Goal: Information Seeking & Learning: Check status

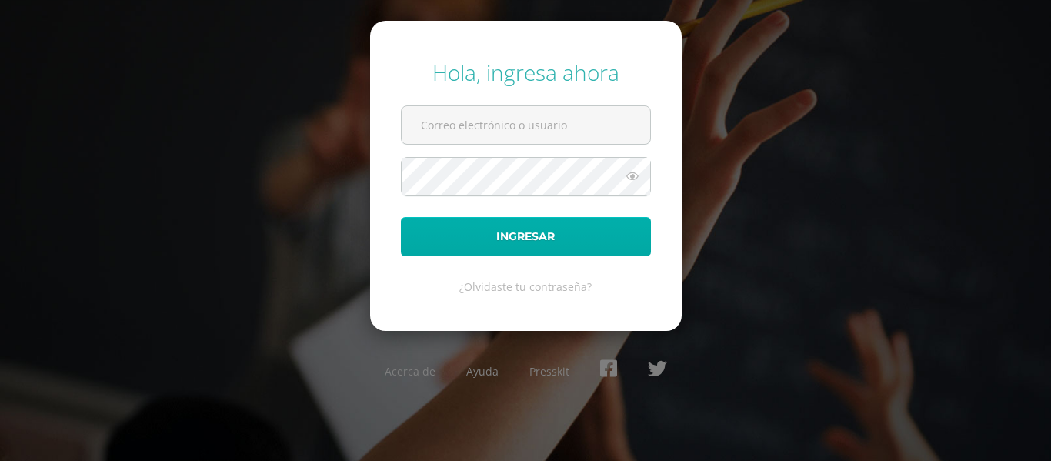
type input "[PERSON_NAME][EMAIL_ADDRESS][DOMAIN_NAME]"
click at [527, 244] on button "Ingresar" at bounding box center [526, 236] width 250 height 39
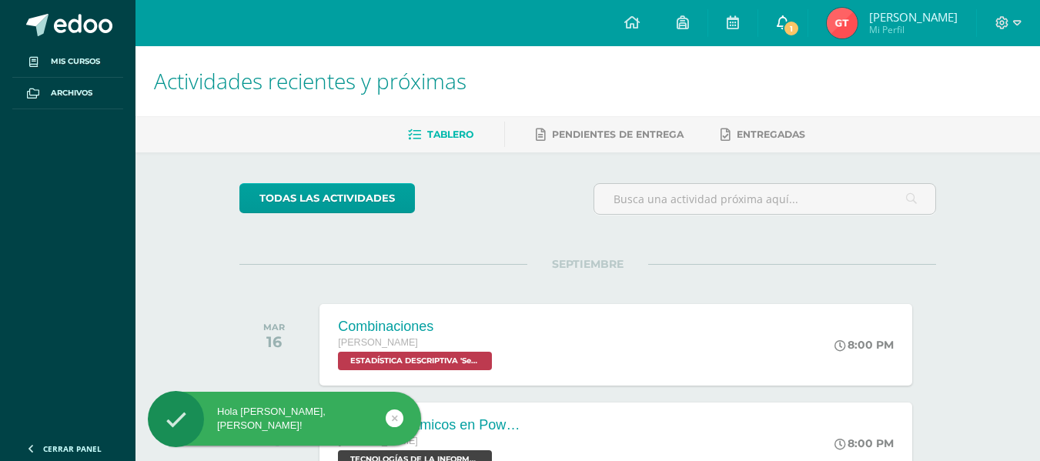
click at [781, 34] on link "1" at bounding box center [782, 23] width 49 height 46
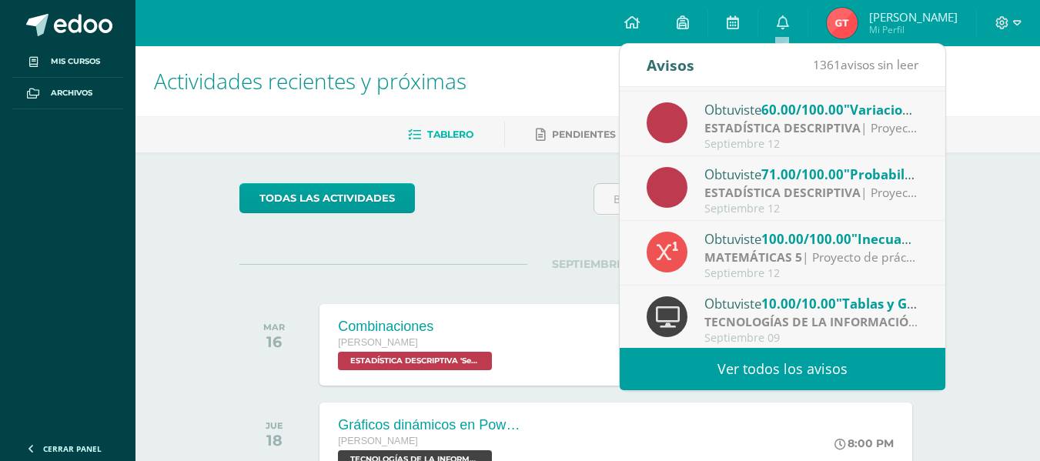
scroll to position [126, 0]
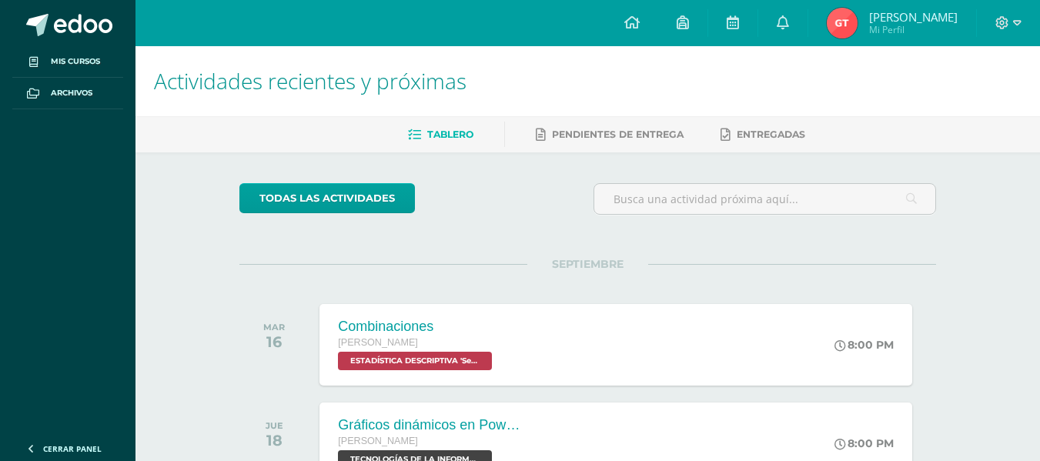
click at [480, 209] on div "todas las Actividades" at bounding box center [380, 205] width 295 height 44
click at [839, 28] on img at bounding box center [841, 23] width 31 height 31
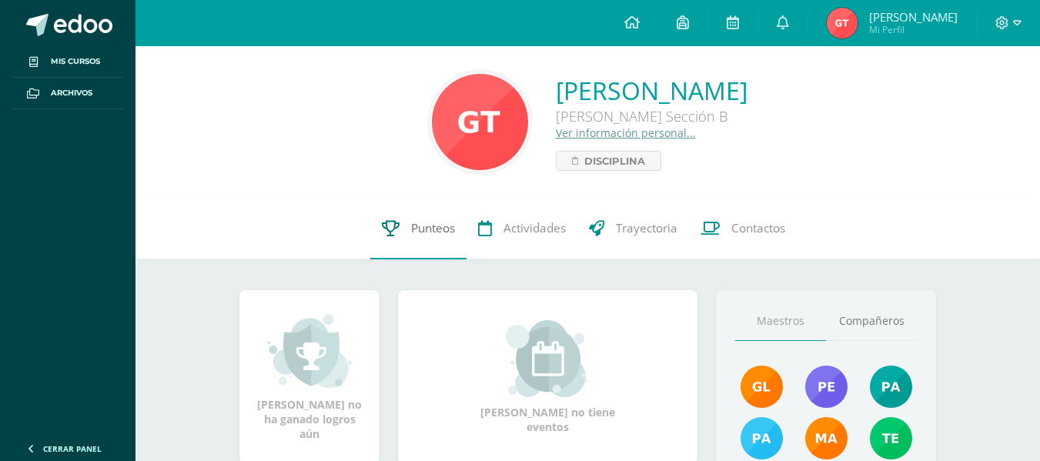
click at [416, 228] on span "Punteos" at bounding box center [433, 228] width 44 height 16
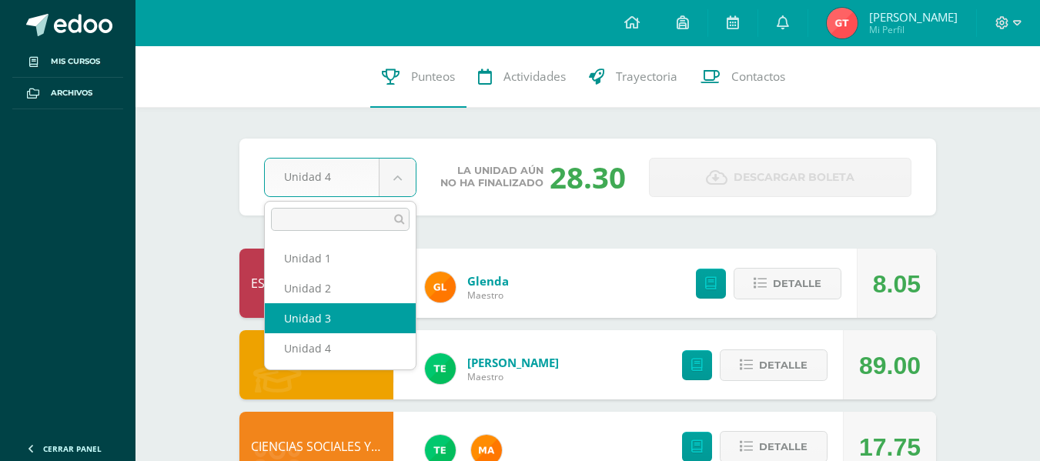
select select "Unidad 3"
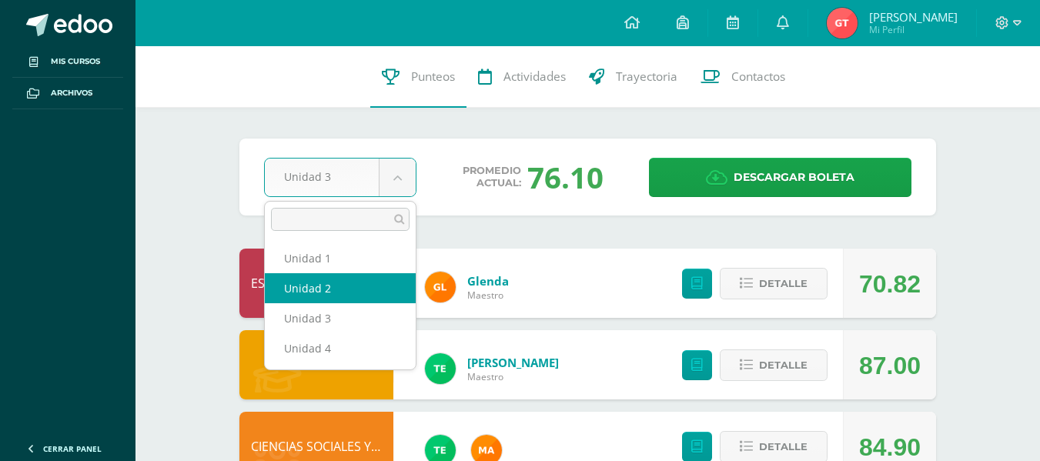
select select "Unidad 2"
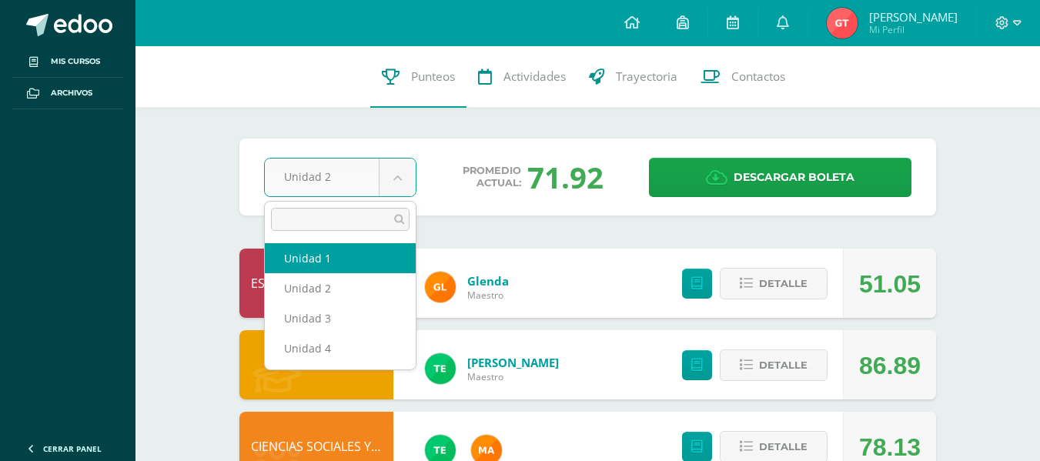
select select "Unidad 1"
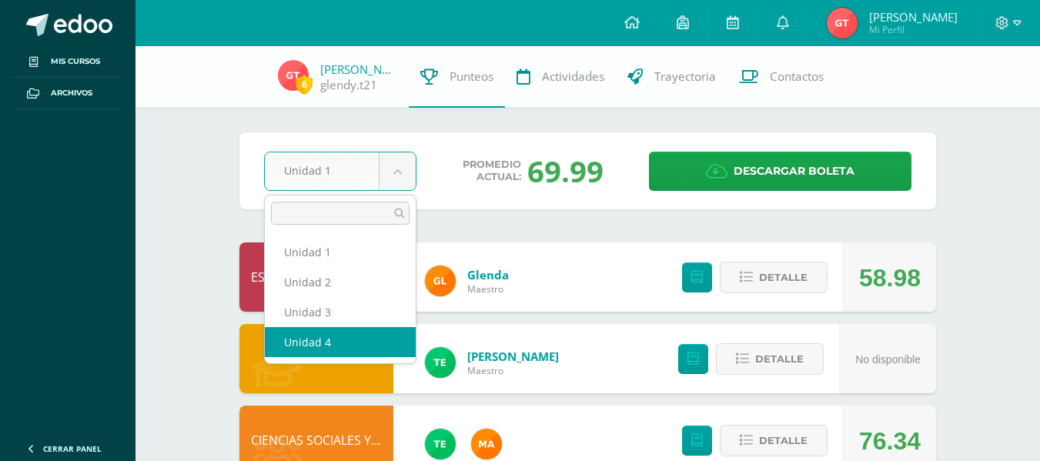
select select "Unidad 4"
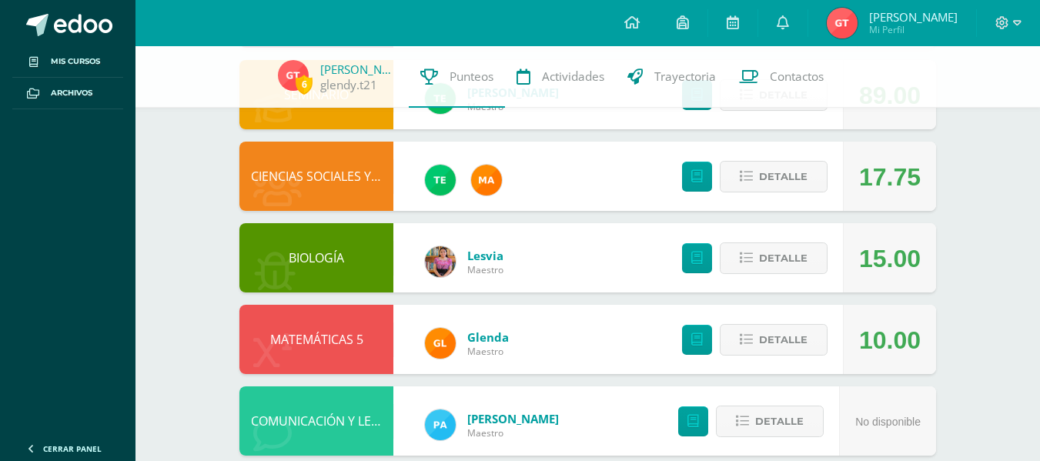
scroll to position [268, 0]
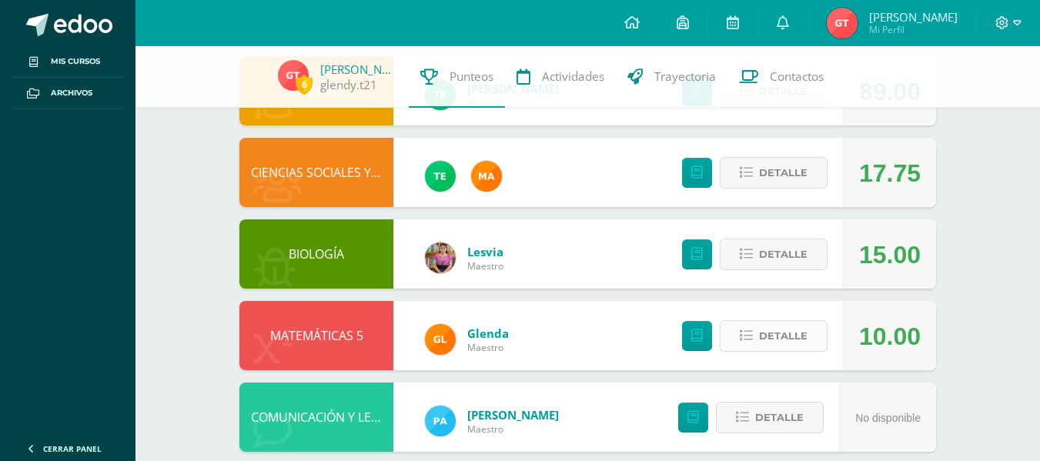
click at [782, 332] on span "Detalle" at bounding box center [783, 336] width 48 height 28
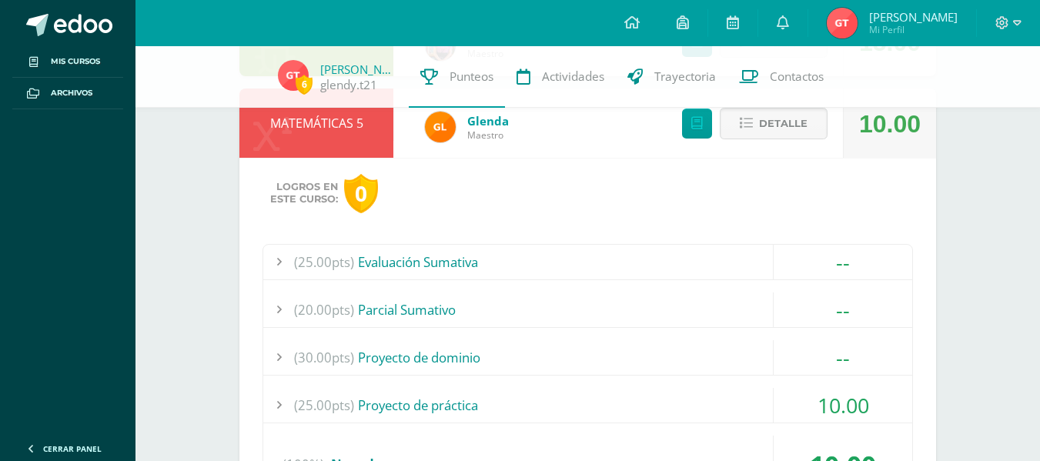
scroll to position [492, 0]
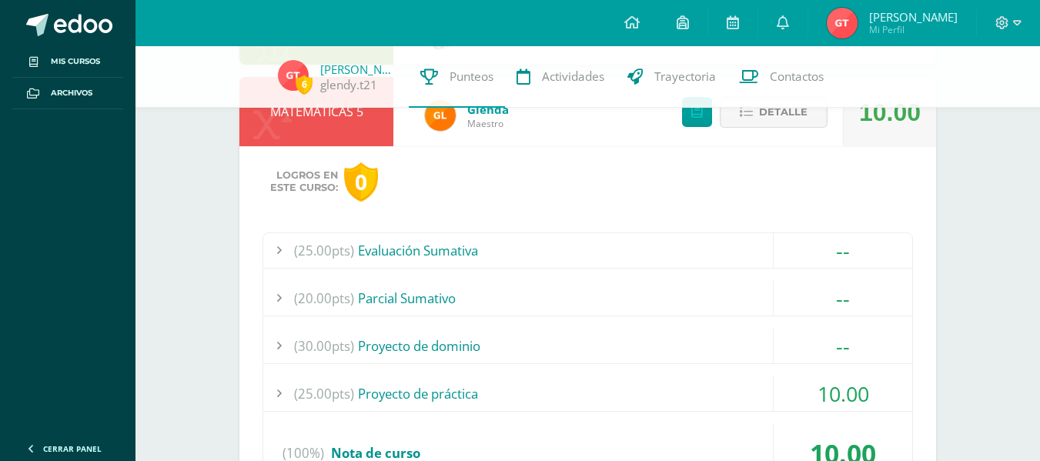
click at [465, 389] on div "(25.00pts) Proyecto de práctica" at bounding box center [587, 393] width 649 height 35
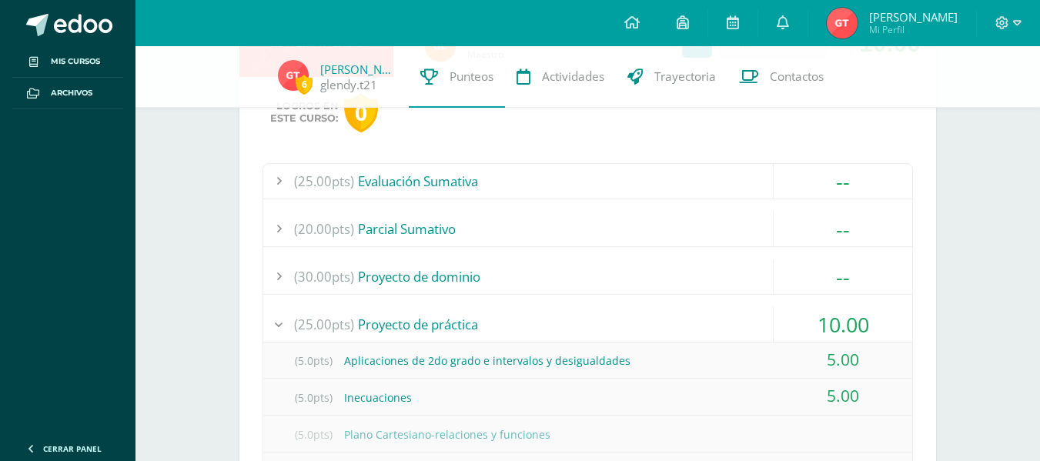
scroll to position [559, 0]
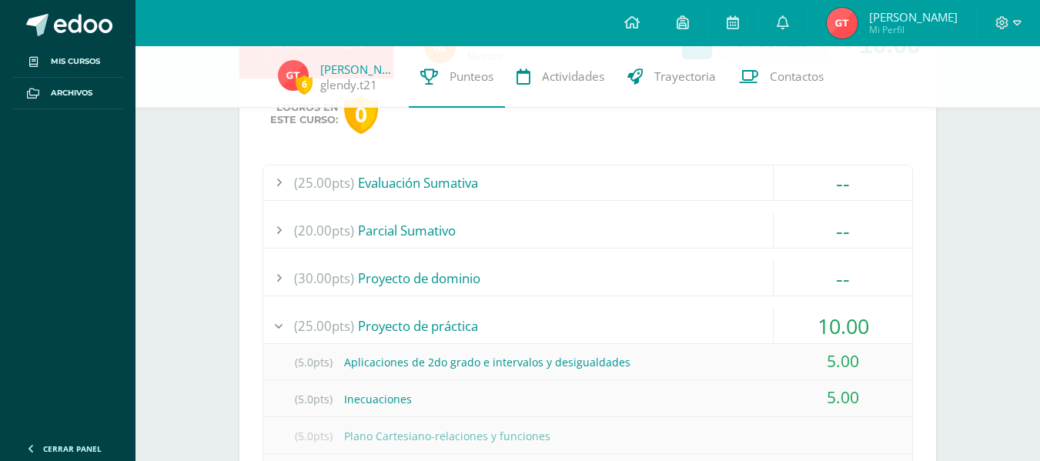
click at [753, 222] on div "(20.00pts) Parcial Sumativo" at bounding box center [587, 230] width 649 height 35
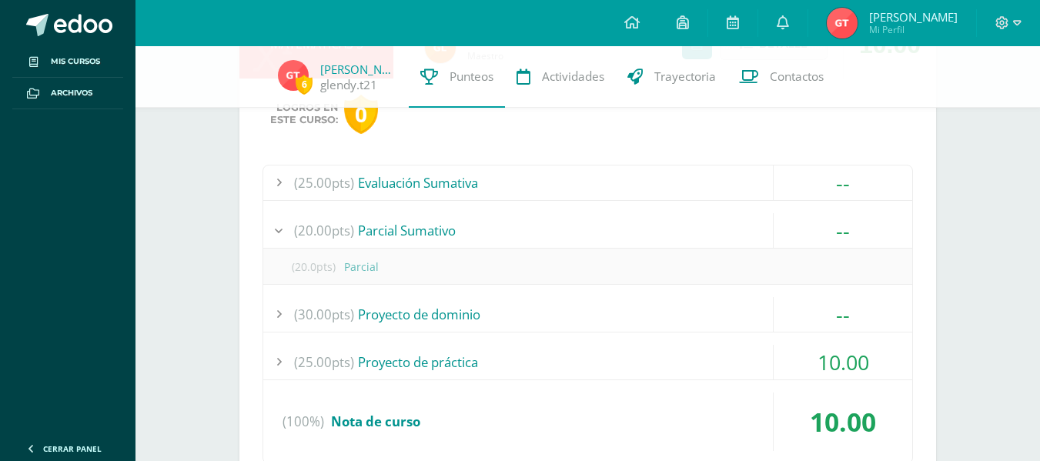
click at [764, 175] on div "(25.00pts) Evaluación Sumativa" at bounding box center [587, 182] width 649 height 35
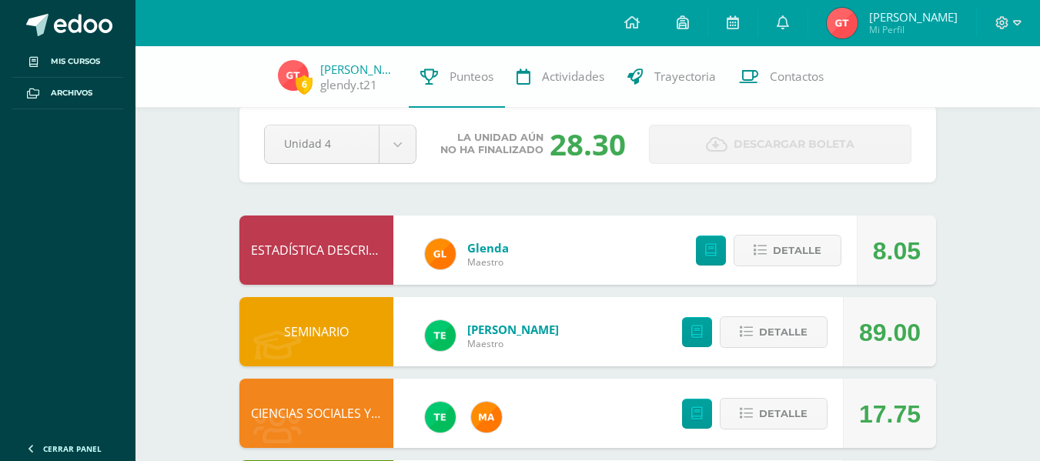
scroll to position [18, 0]
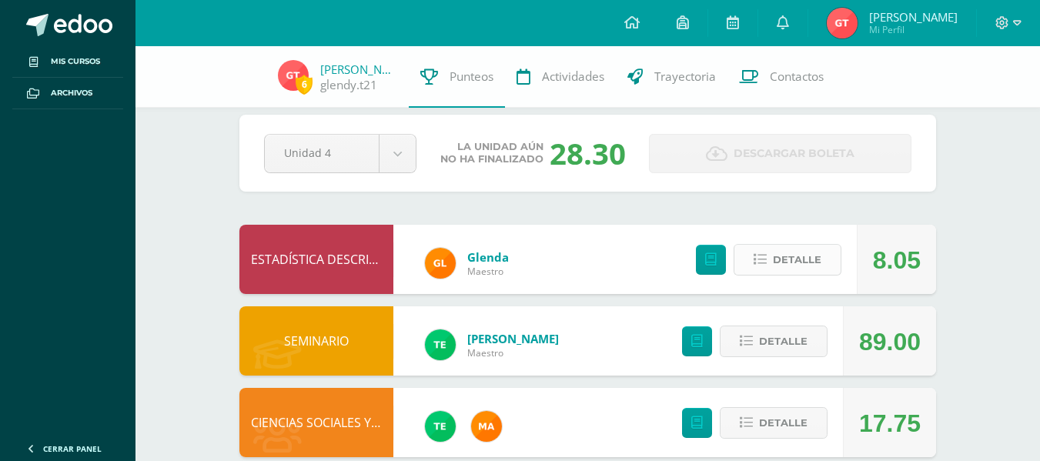
click at [793, 251] on span "Detalle" at bounding box center [797, 259] width 48 height 28
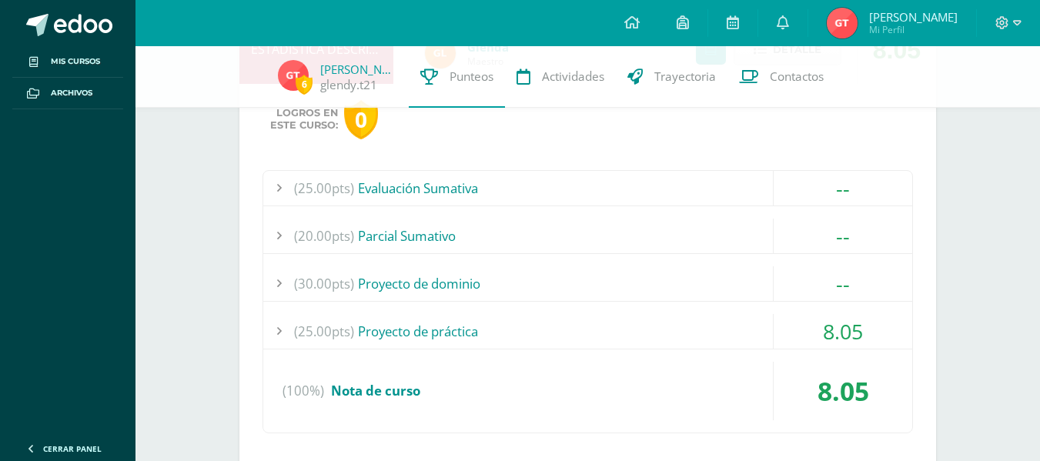
scroll to position [229, 0]
click at [572, 332] on div "(25.00pts) Proyecto de práctica" at bounding box center [587, 329] width 649 height 35
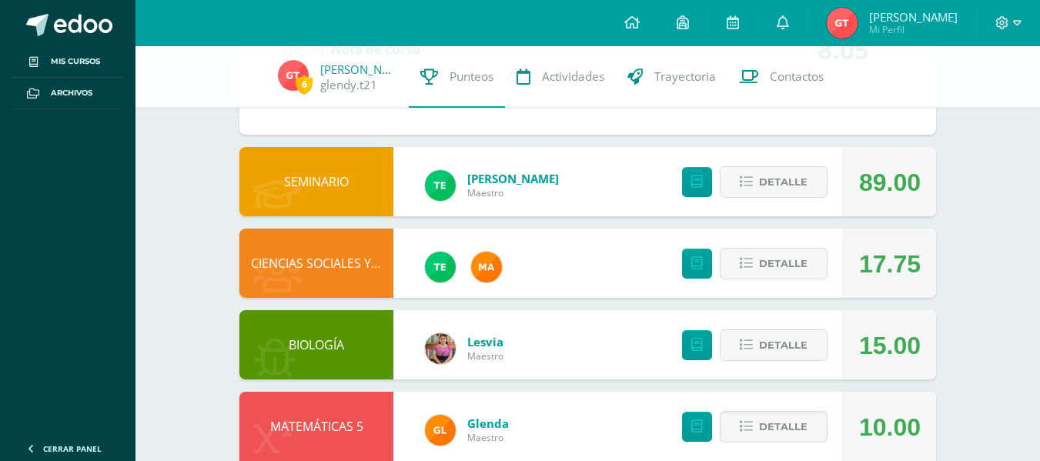
scroll to position [831, 0]
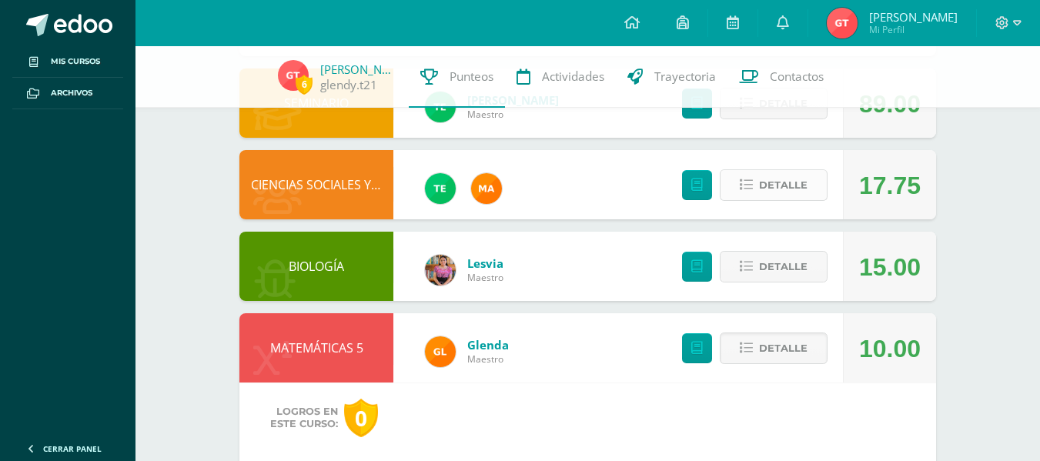
click at [795, 184] on span "Detalle" at bounding box center [783, 185] width 48 height 28
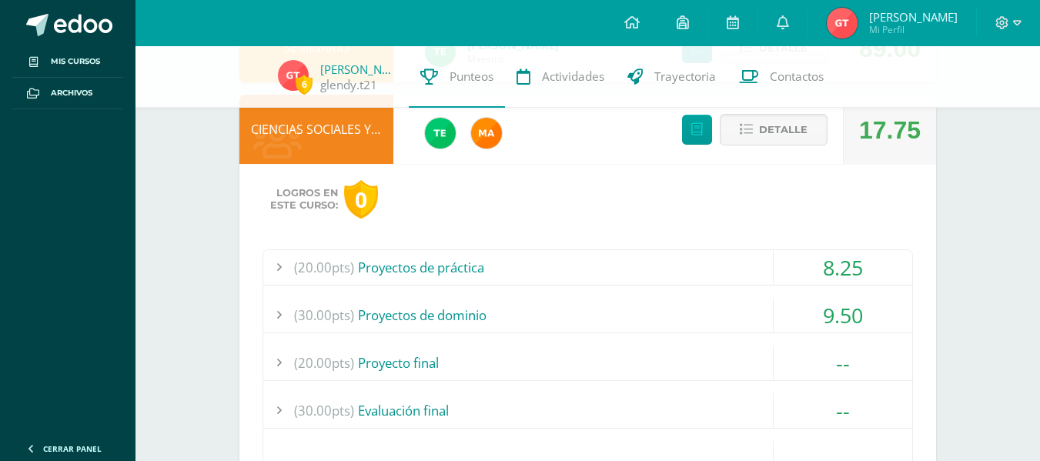
scroll to position [888, 0]
click at [542, 266] on div "(20.00pts) Proyectos de práctica" at bounding box center [587, 266] width 649 height 35
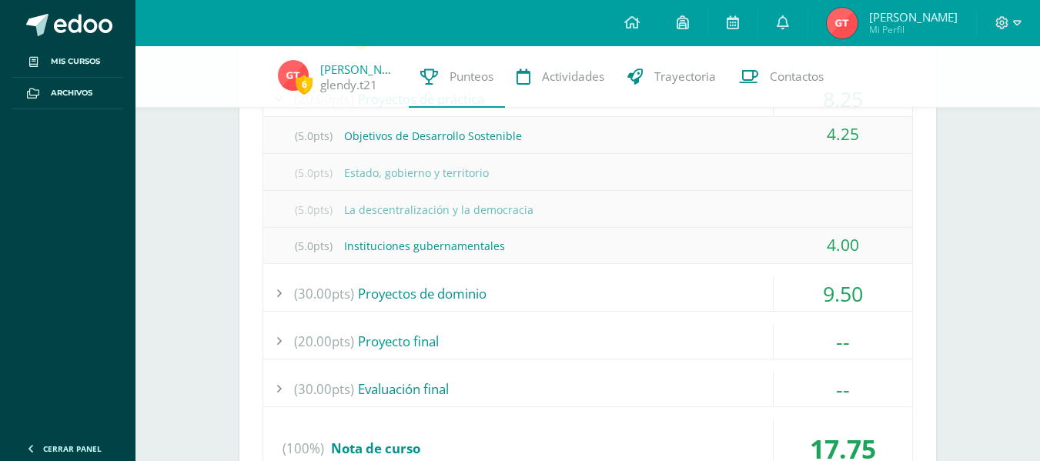
scroll to position [872, 0]
click at [696, 239] on div "(5.0pts) Instituciones gubernamentales" at bounding box center [587, 245] width 649 height 35
click at [724, 243] on div "(5.0pts) Instituciones gubernamentales" at bounding box center [587, 245] width 649 height 35
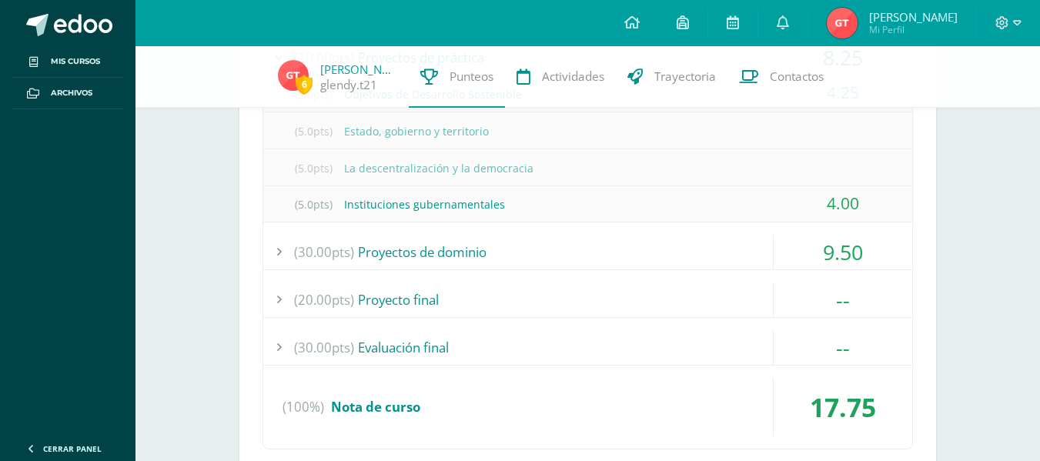
scroll to position [915, 0]
click at [626, 258] on div "(30.00pts) Proyectos de dominio" at bounding box center [587, 249] width 649 height 35
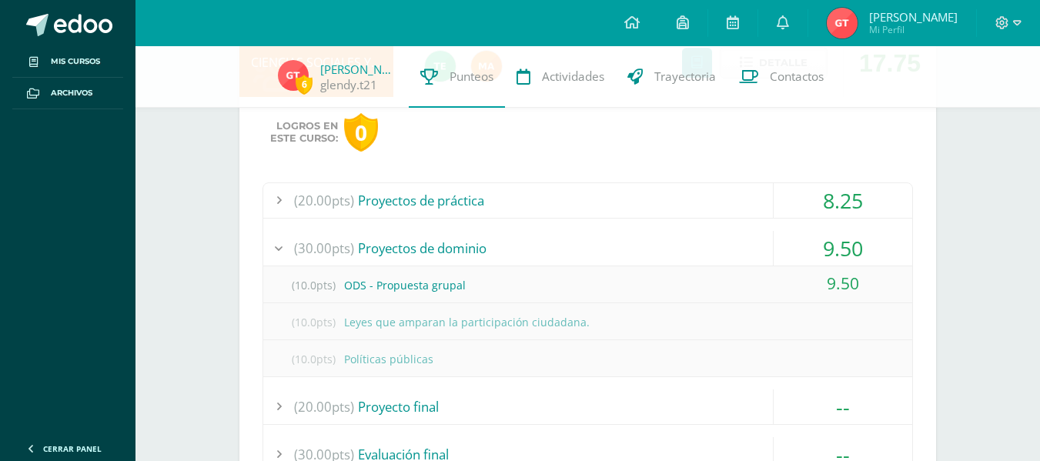
scroll to position [767, 0]
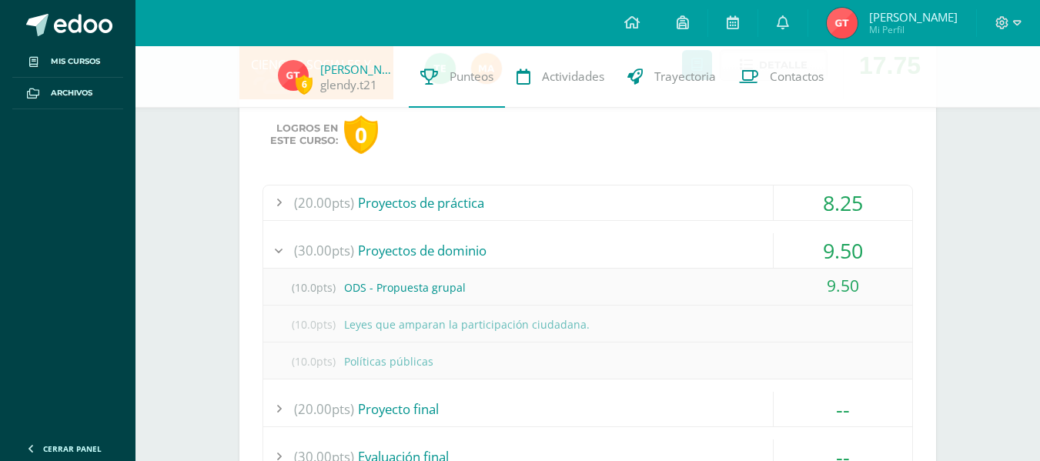
click at [418, 249] on div "(30.00pts) Proyectos de dominio" at bounding box center [587, 250] width 649 height 35
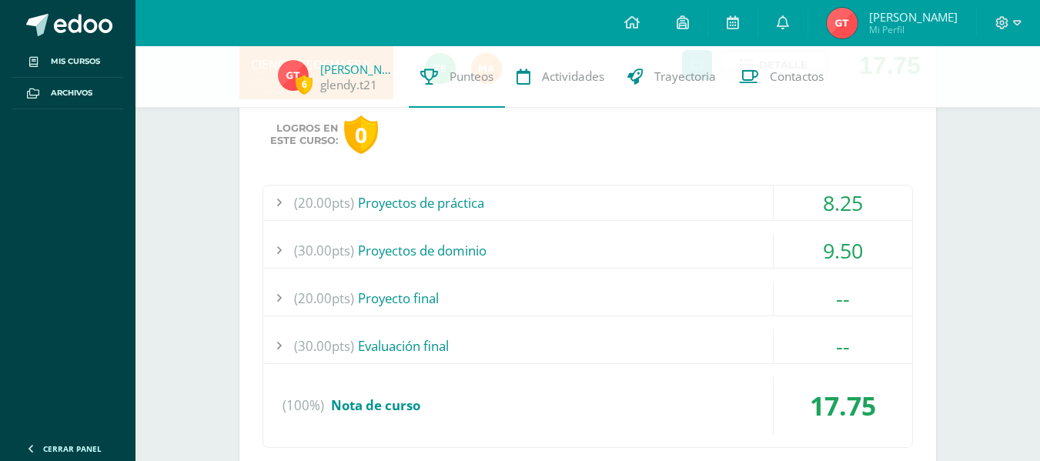
click at [452, 246] on div "(30.00pts) Proyectos de dominio" at bounding box center [587, 250] width 649 height 35
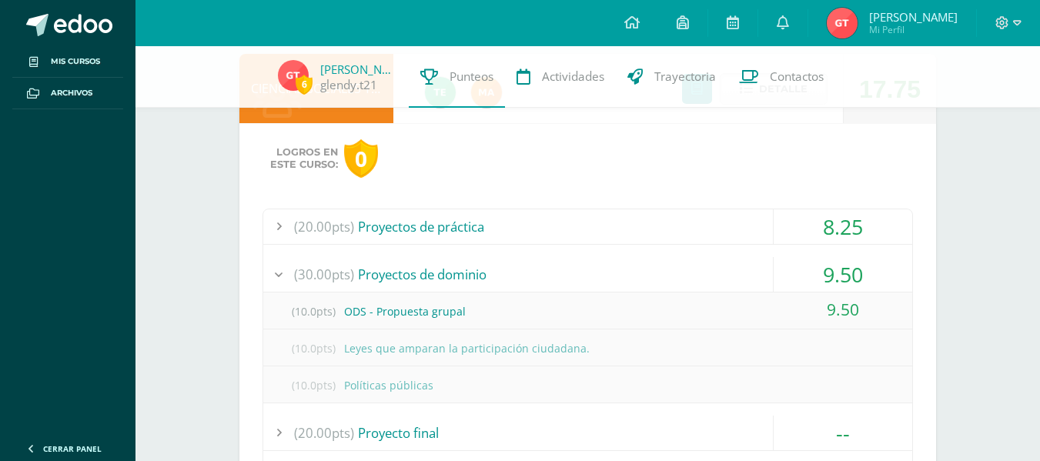
scroll to position [743, 0]
click at [770, 279] on div "(30.00pts) Proyectos de dominio" at bounding box center [587, 275] width 649 height 35
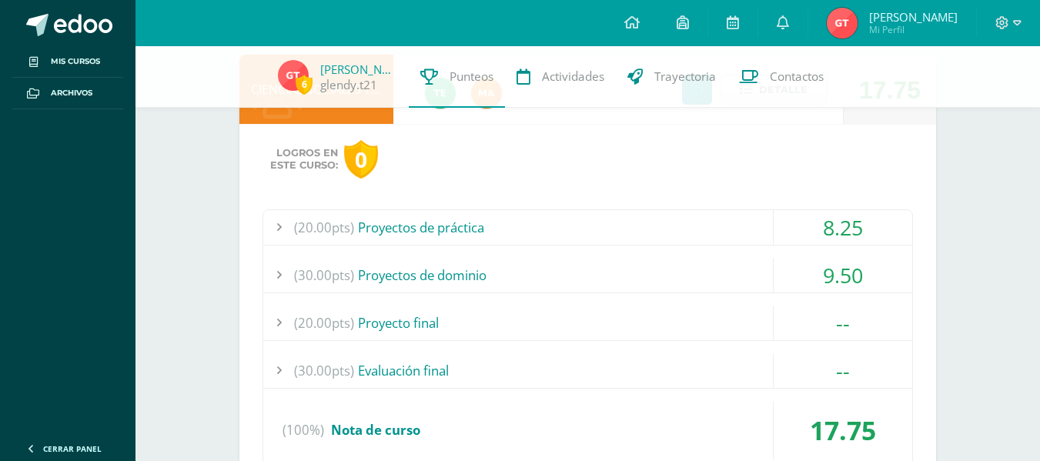
click at [804, 222] on div "8.25" at bounding box center [842, 227] width 139 height 35
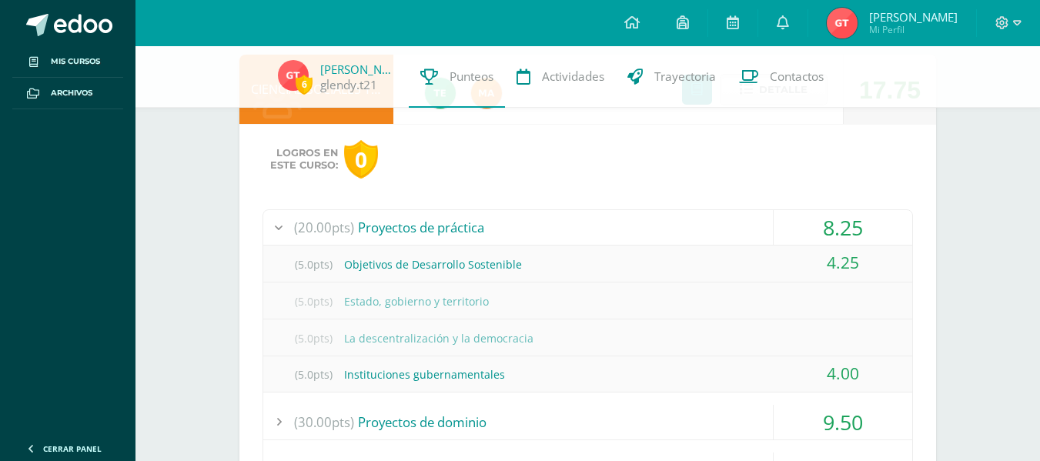
click at [541, 305] on div "(5.0pts) Estado, gobierno y territorio" at bounding box center [587, 301] width 649 height 35
click at [617, 220] on div "(20.00pts) Proyectos de práctica" at bounding box center [587, 227] width 649 height 35
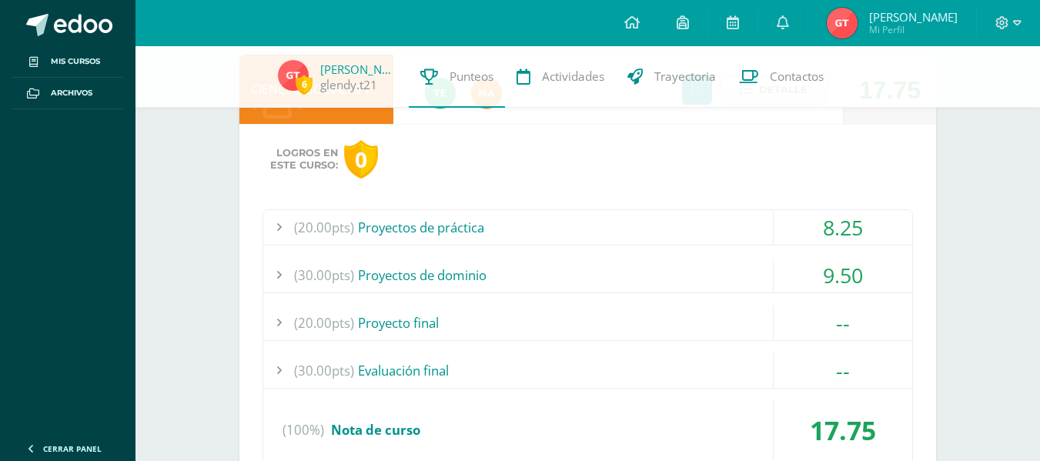
click at [617, 220] on div "(20.00pts) Proyectos de práctica" at bounding box center [587, 227] width 649 height 35
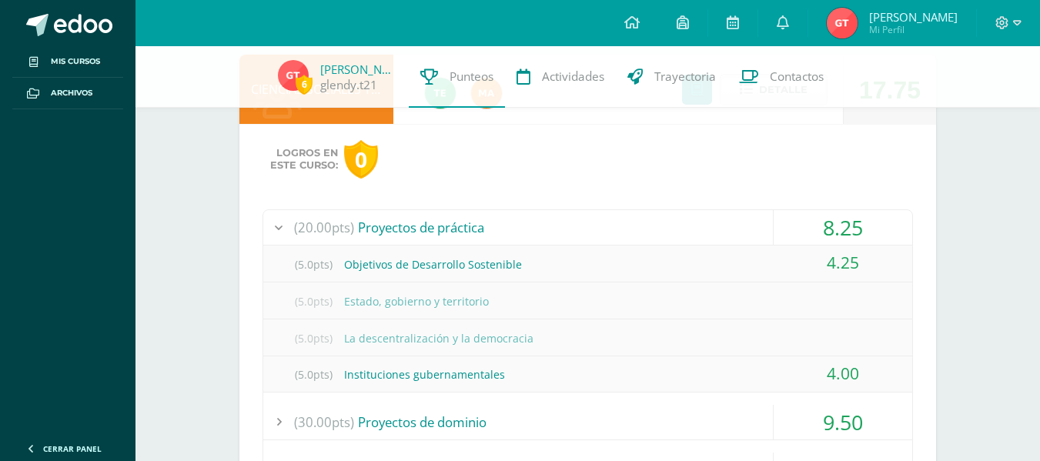
click at [617, 220] on div "(20.00pts) Proyectos de práctica" at bounding box center [587, 227] width 649 height 35
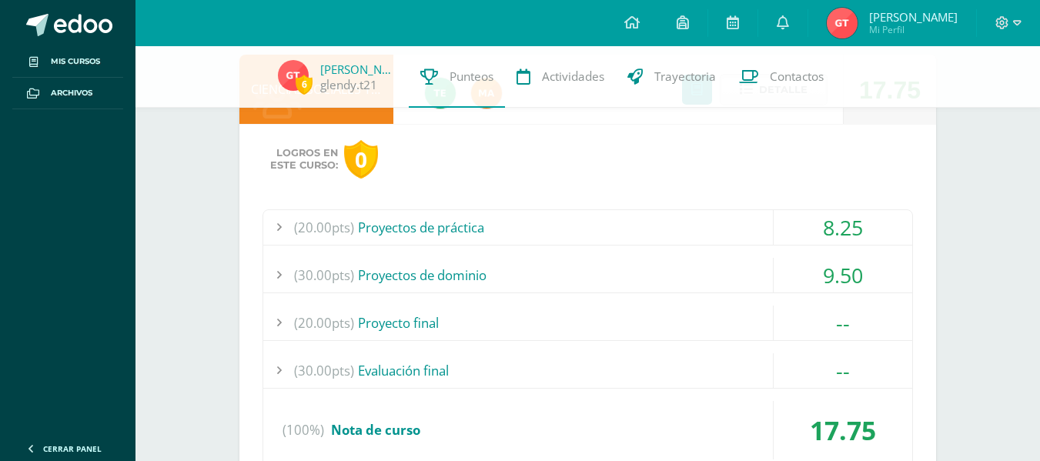
click at [698, 228] on div "(20.00pts) Proyectos de práctica" at bounding box center [587, 227] width 649 height 35
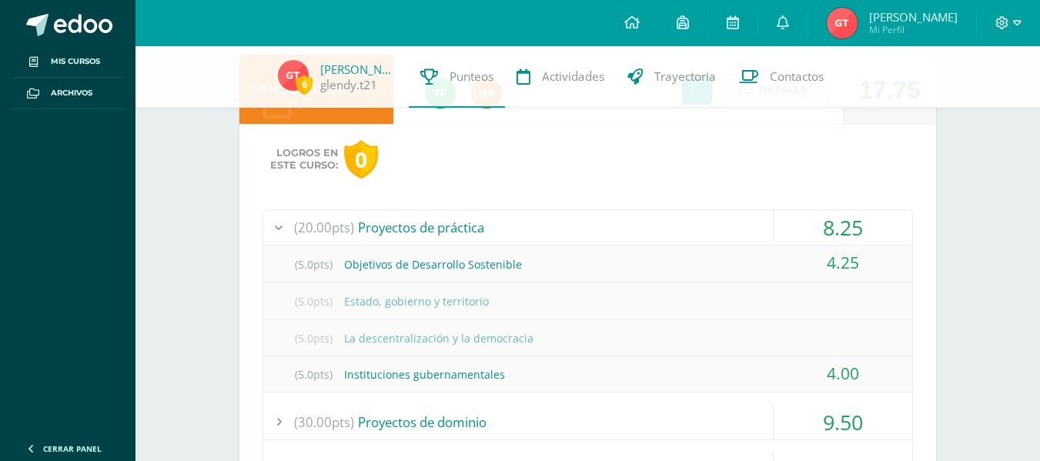
click at [698, 228] on div "(20.00pts) Proyectos de práctica" at bounding box center [587, 227] width 649 height 35
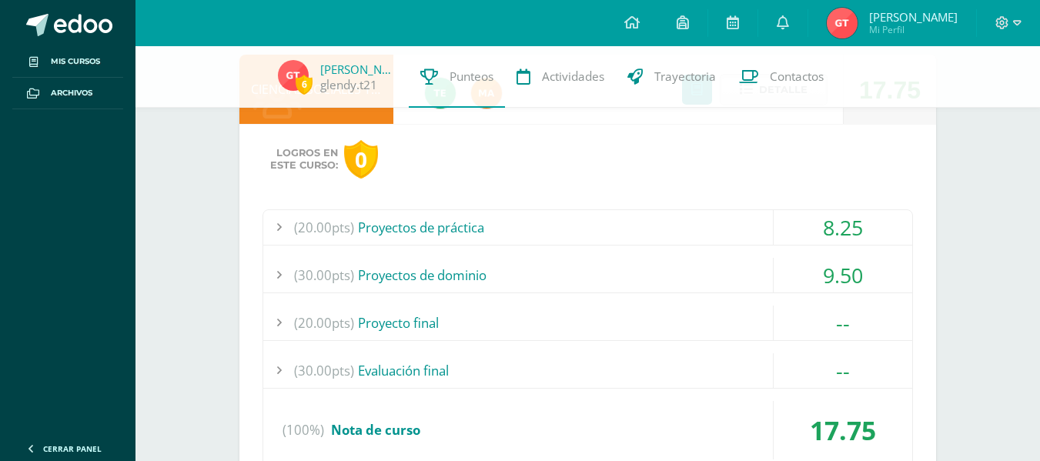
click at [717, 272] on div "(30.00pts) Proyectos de dominio" at bounding box center [587, 275] width 649 height 35
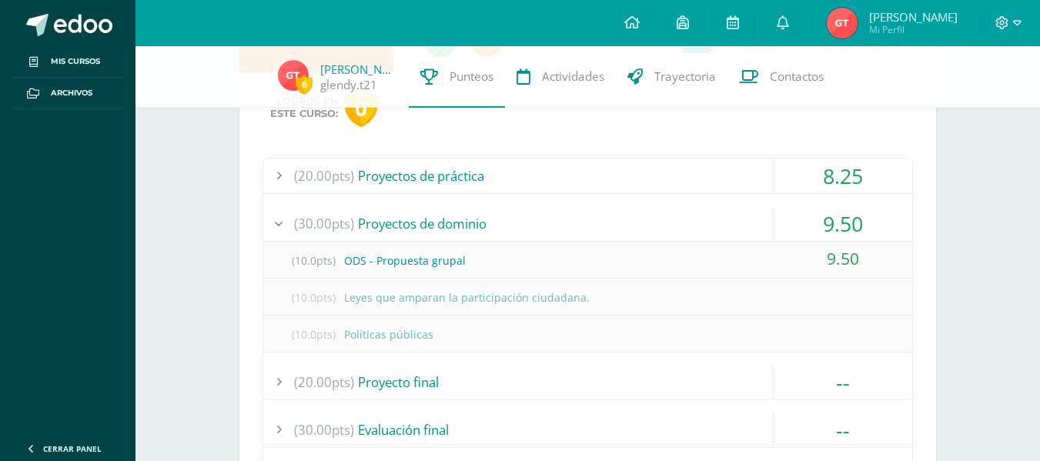
scroll to position [793, 0]
click at [715, 271] on div "(10.0pts) ODS - Propuesta grupal" at bounding box center [587, 261] width 649 height 35
click at [719, 265] on div "(10.0pts) ODS - Propuesta grupal" at bounding box center [587, 261] width 649 height 35
click at [746, 167] on div "(20.00pts) Proyectos de práctica" at bounding box center [587, 176] width 649 height 35
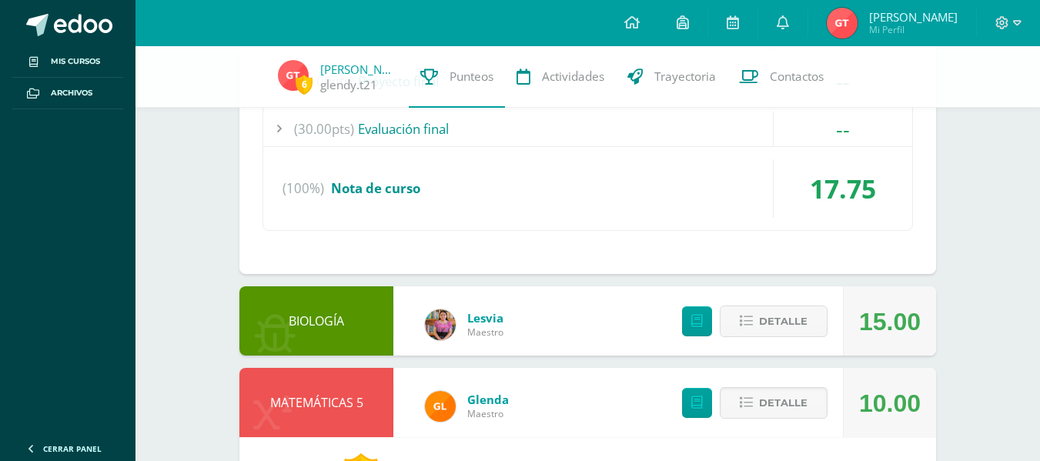
scroll to position [1248, 0]
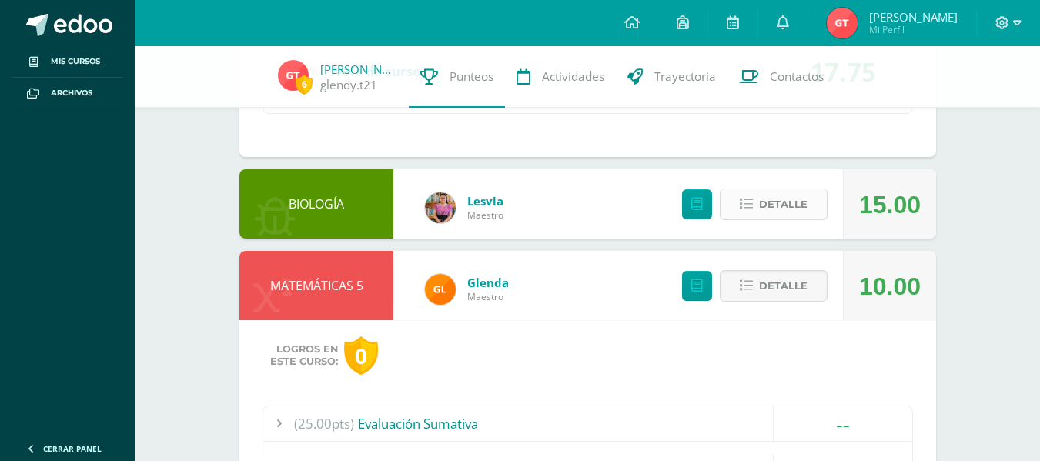
click at [761, 205] on span "Detalle" at bounding box center [783, 204] width 48 height 28
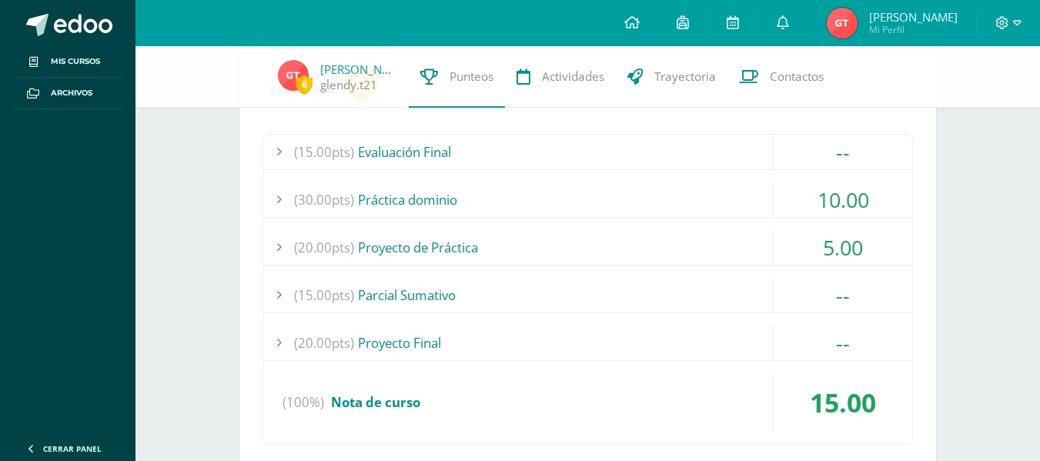
scroll to position [1439, 0]
click at [611, 199] on div "(30.00pts) Práctica dominio" at bounding box center [587, 199] width 649 height 35
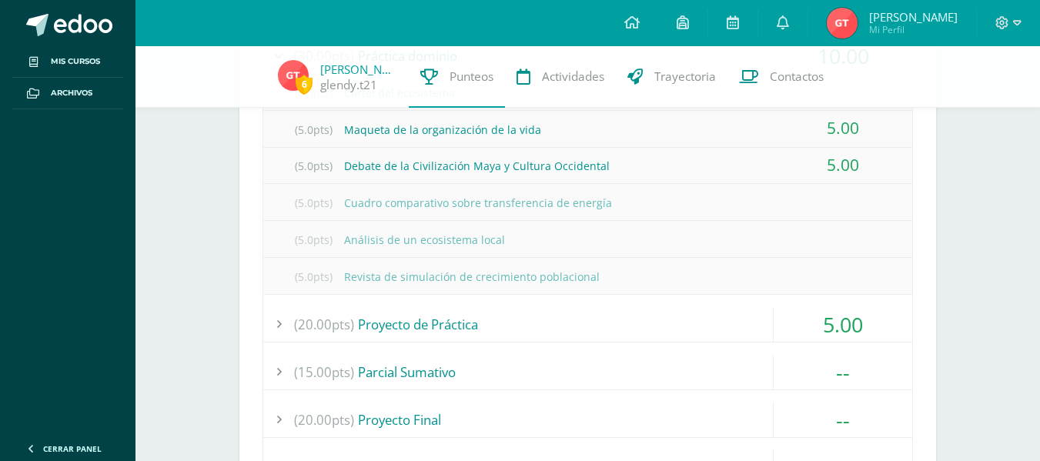
scroll to position [1437, 0]
click at [661, 322] on div "(20.00pts) Proyecto de Práctica" at bounding box center [587, 322] width 649 height 35
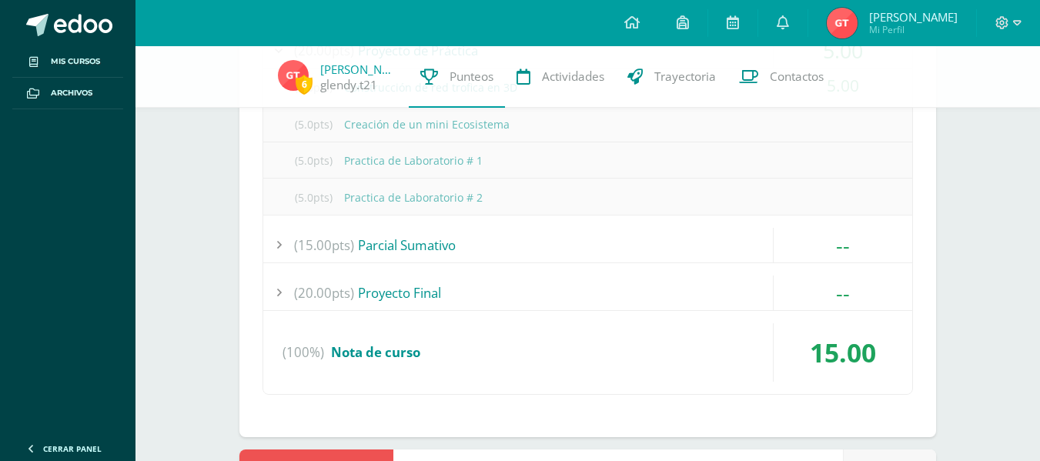
scroll to position [1567, 0]
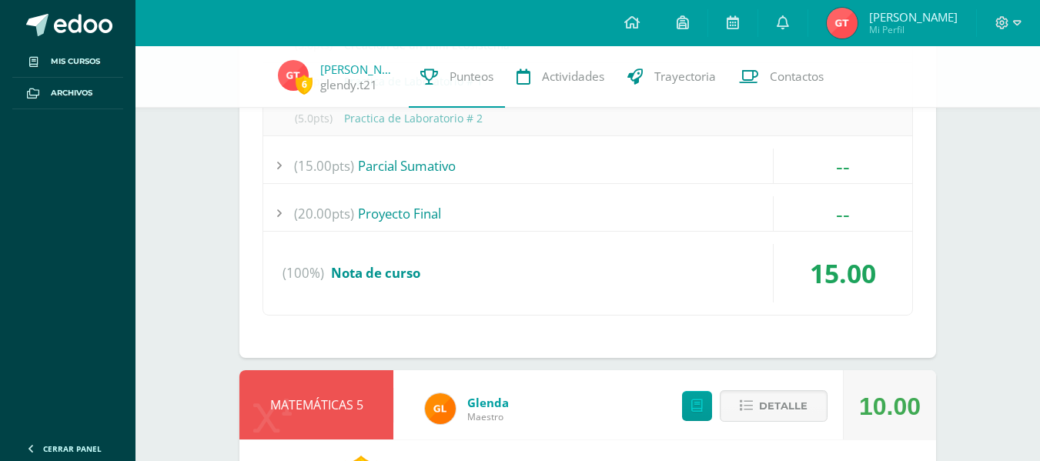
click at [699, 272] on div "(100%) Nota de curso" at bounding box center [587, 273] width 649 height 58
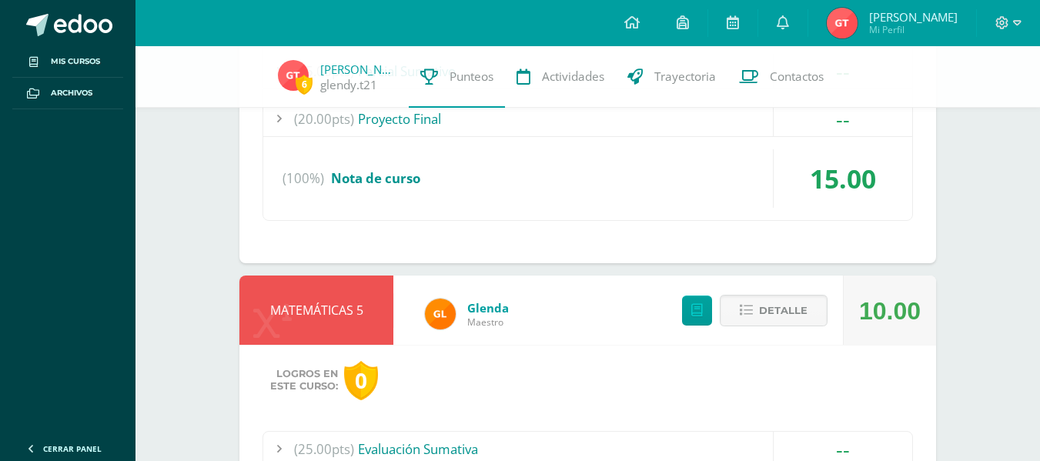
scroll to position [1564, 0]
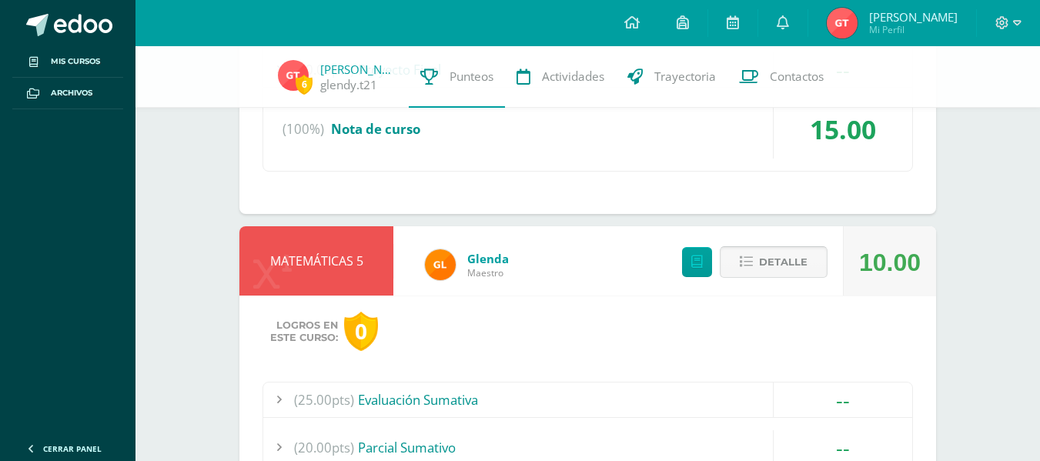
click at [763, 268] on span "Detalle" at bounding box center [783, 262] width 48 height 28
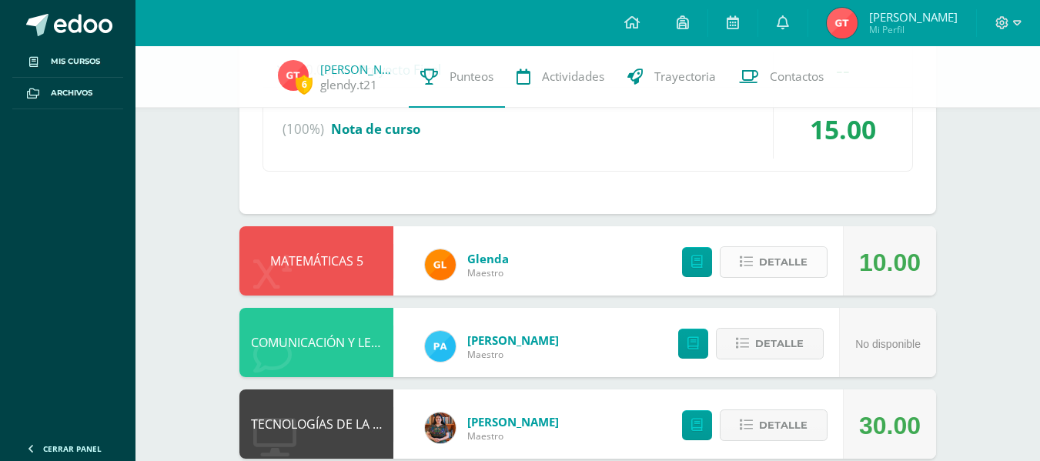
click at [781, 257] on span "Detalle" at bounding box center [783, 262] width 48 height 28
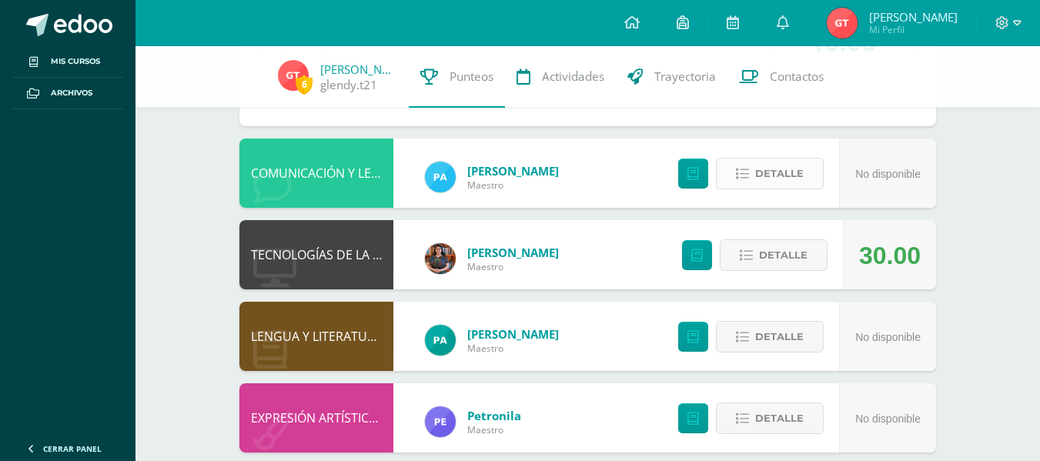
scroll to position [2126, 0]
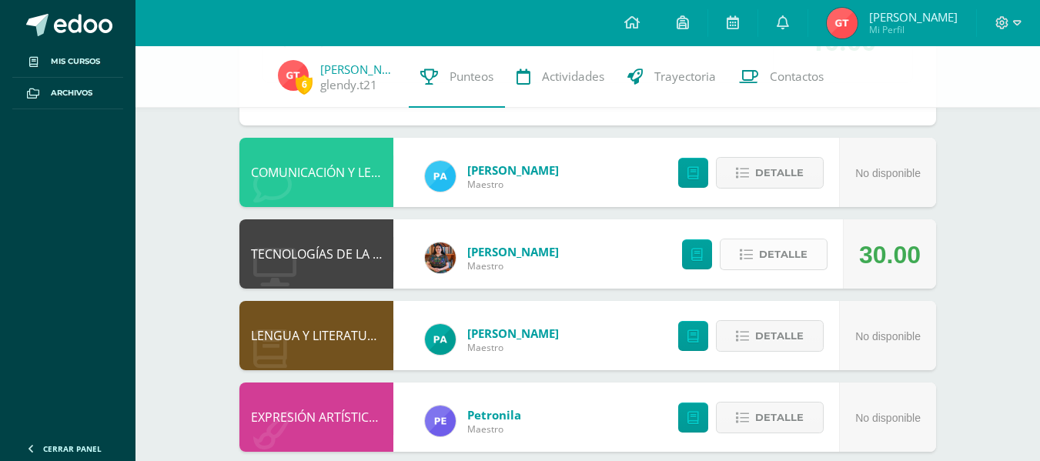
click at [787, 255] on span "Detalle" at bounding box center [783, 254] width 48 height 28
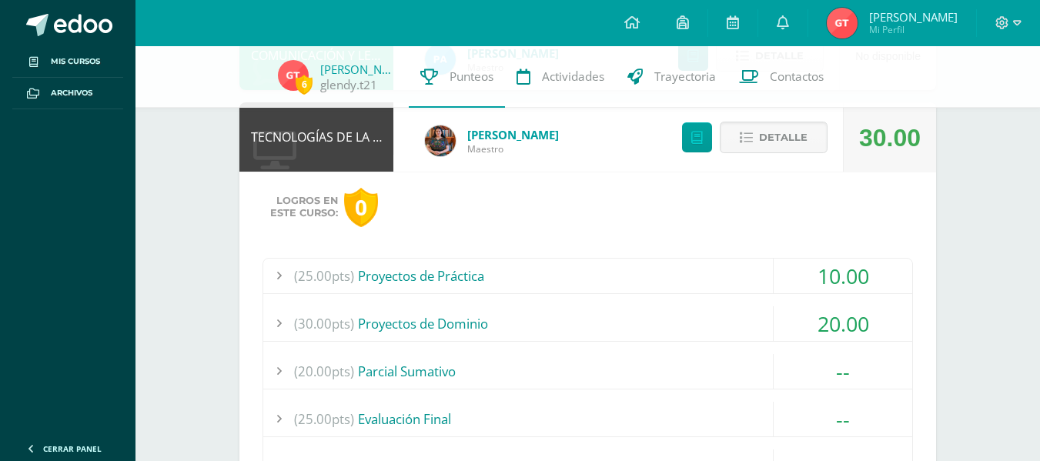
scroll to position [2245, 0]
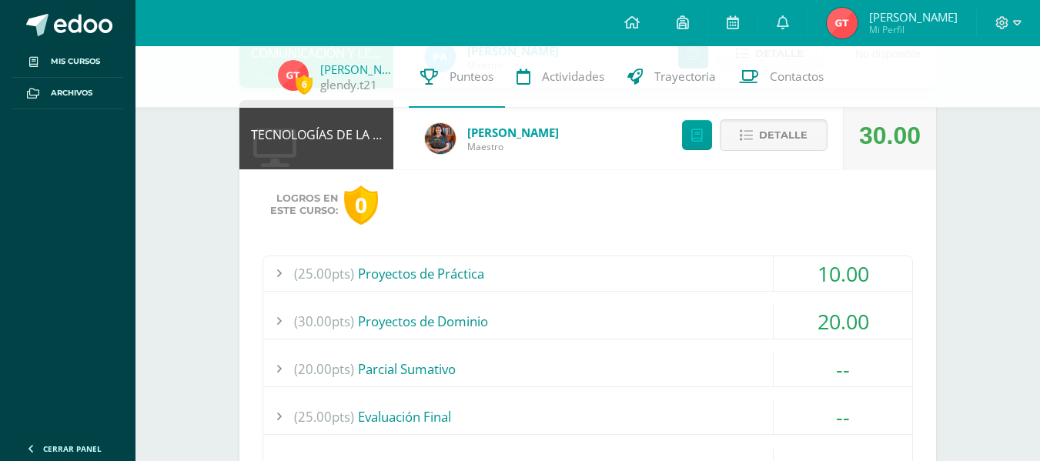
click at [705, 266] on div "(25.00pts) Proyectos de Práctica" at bounding box center [587, 273] width 649 height 35
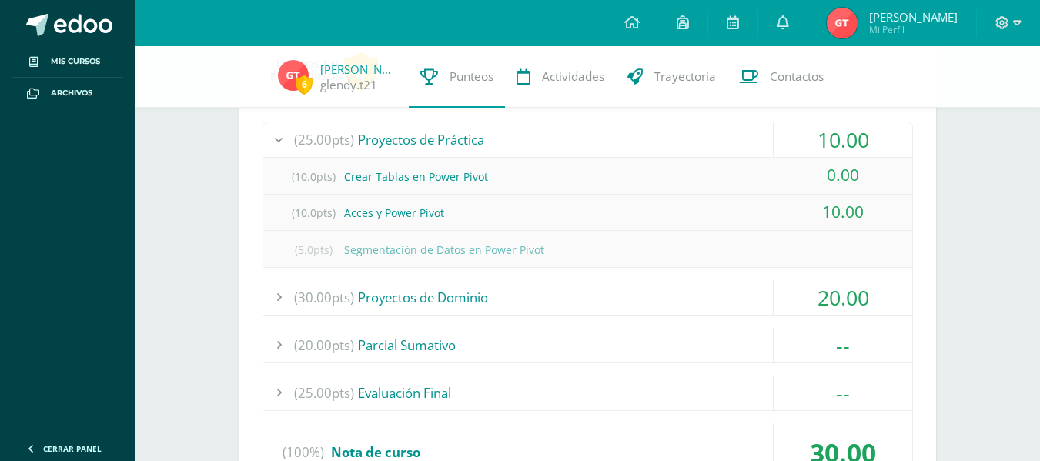
scroll to position [2389, 0]
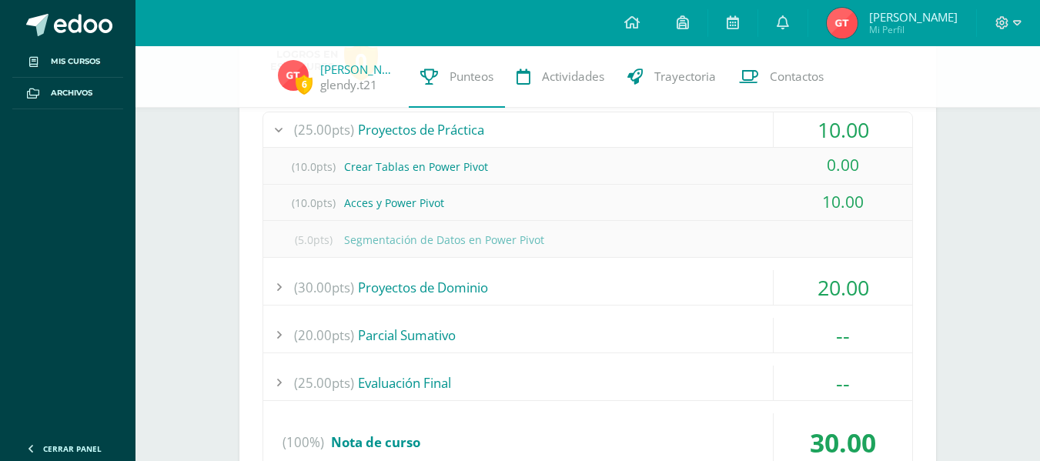
click at [731, 291] on div "(30.00pts) Proyectos de Dominio" at bounding box center [587, 287] width 649 height 35
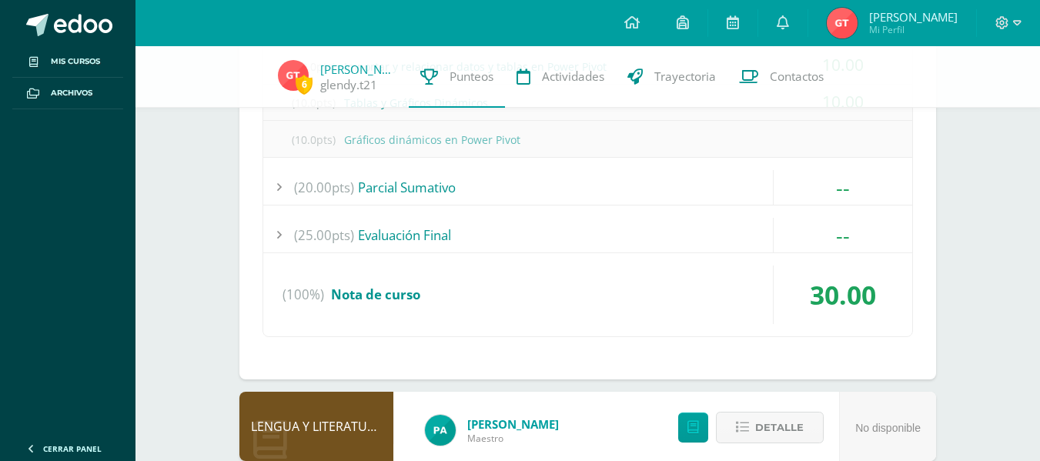
scroll to position [2541, 0]
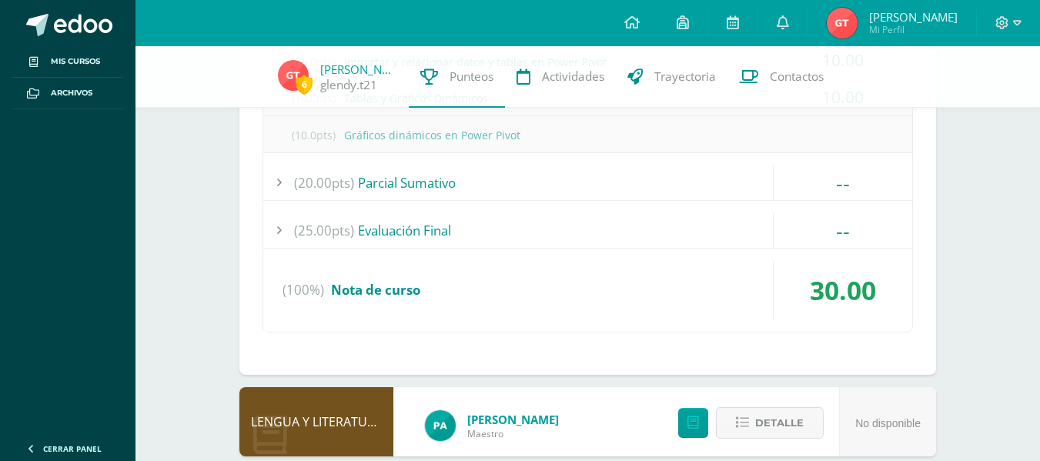
click at [785, 310] on div "30.00" at bounding box center [842, 290] width 139 height 58
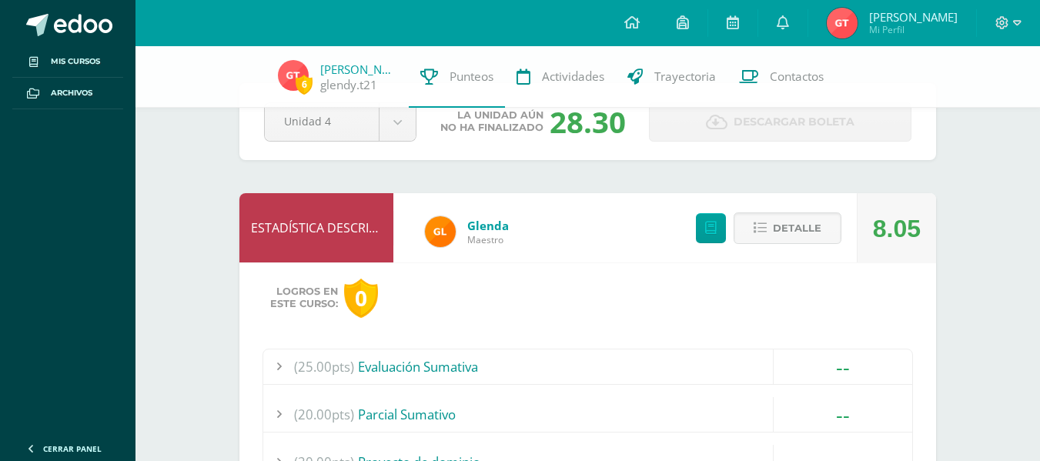
scroll to position [0, 0]
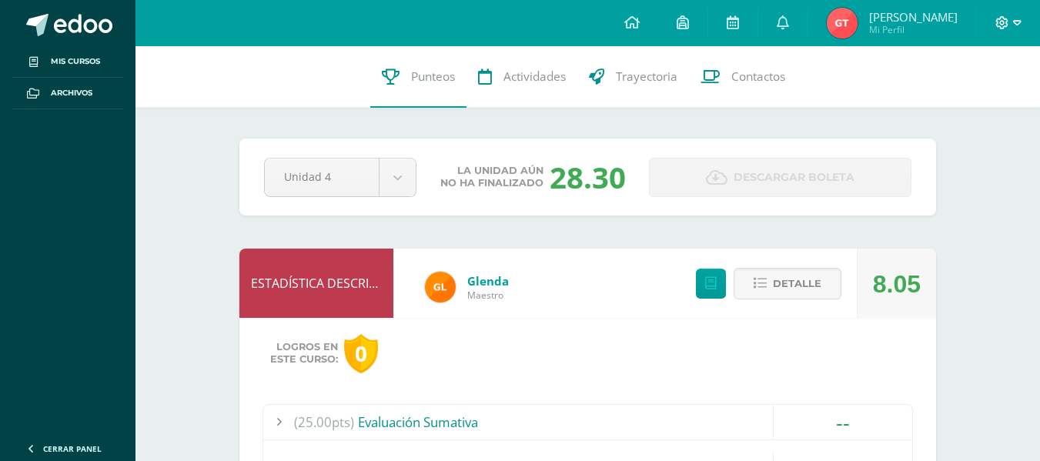
click at [1002, 30] on span at bounding box center [1008, 23] width 26 height 17
click at [961, 102] on span "Cerrar sesión" at bounding box center [967, 104] width 69 height 15
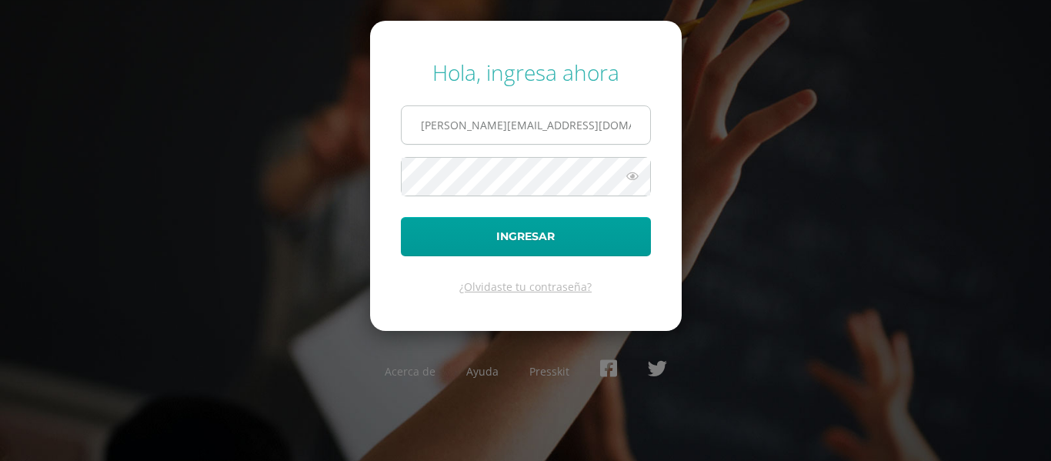
click at [582, 132] on input "glendy.t21@maiagt.org" at bounding box center [526, 125] width 249 height 38
type input "g"
type input "floridalma.c21@maiagt.org"
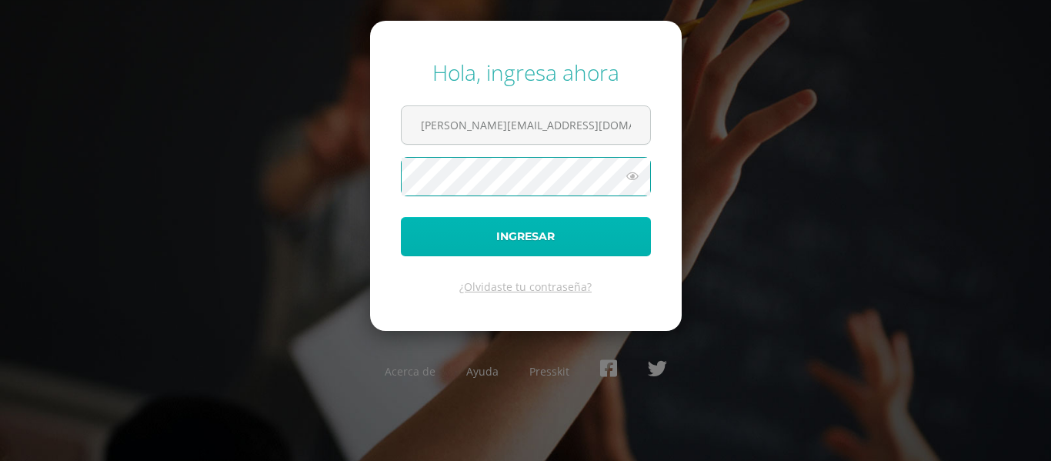
click at [427, 250] on button "Ingresar" at bounding box center [526, 236] width 250 height 39
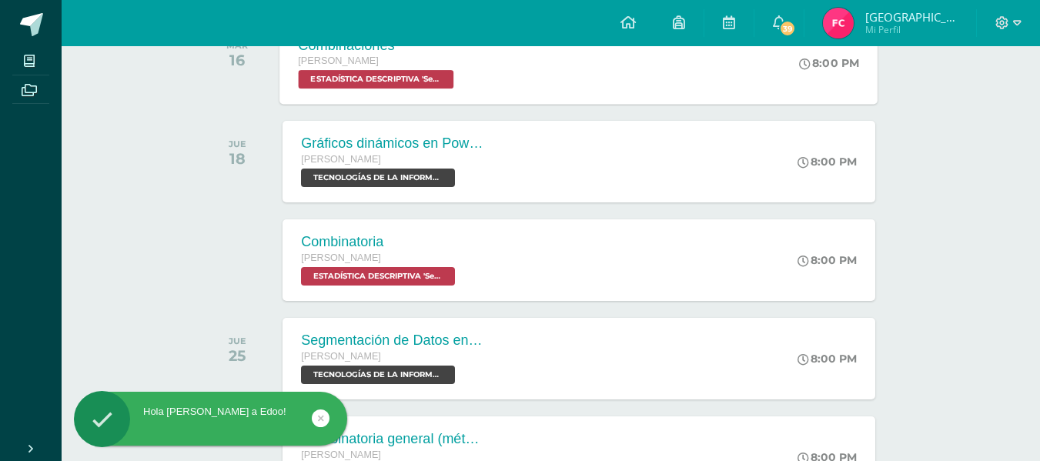
scroll to position [284, 0]
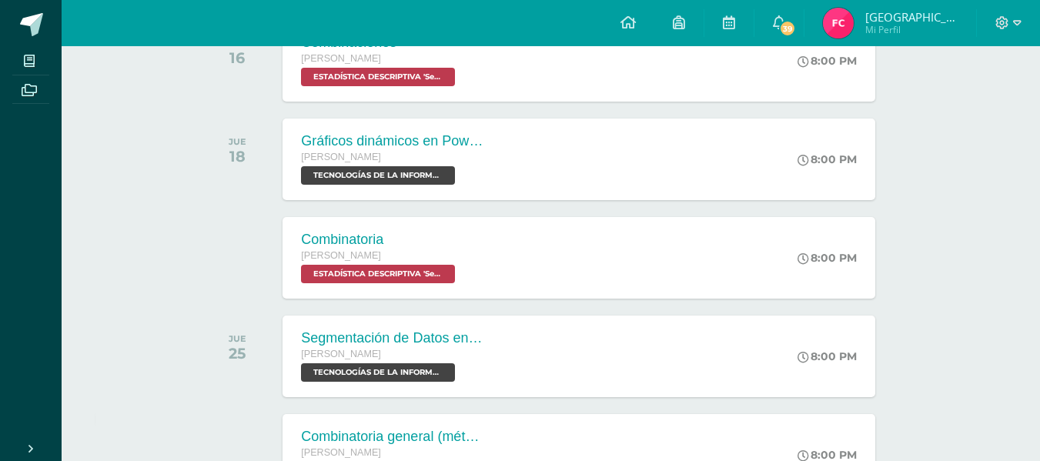
click at [853, 24] on img at bounding box center [838, 23] width 31 height 31
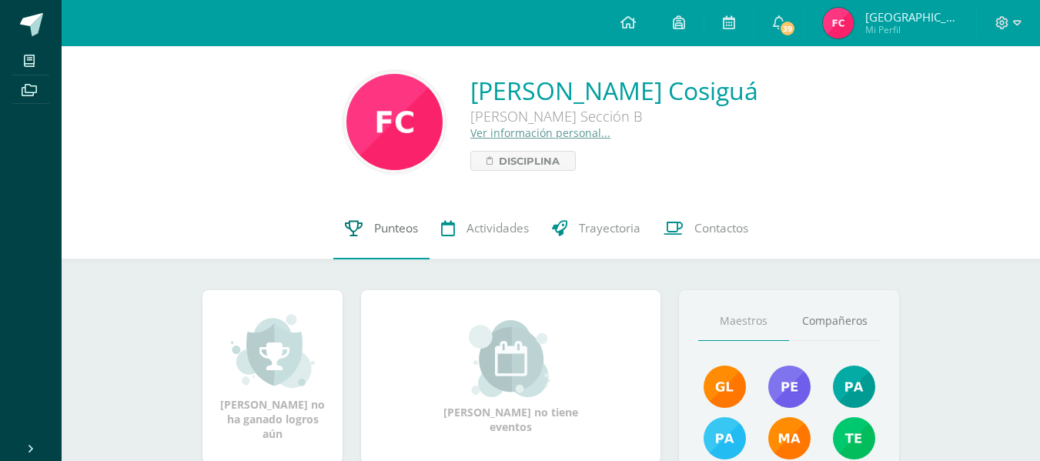
click at [388, 223] on span "Punteos" at bounding box center [396, 228] width 44 height 16
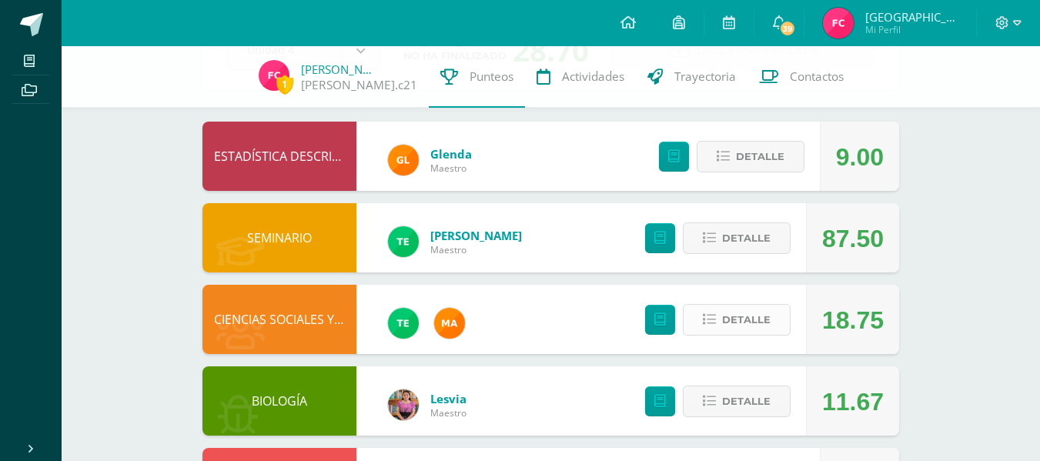
scroll to position [122, 0]
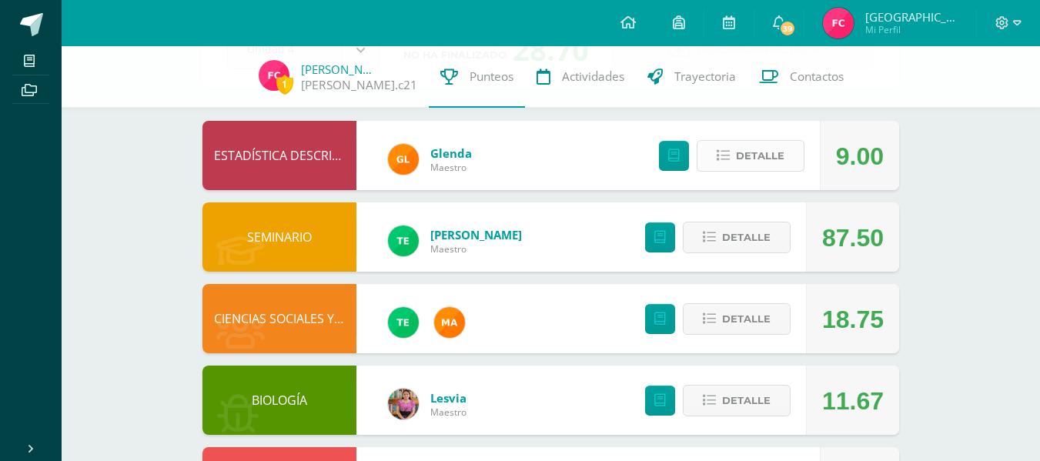
click at [758, 159] on span "Detalle" at bounding box center [760, 156] width 48 height 28
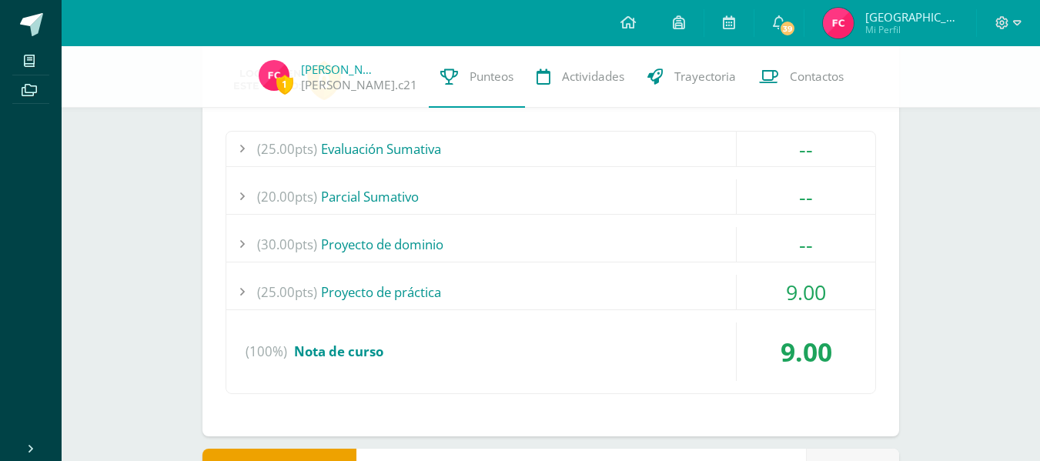
scroll to position [268, 0]
click at [658, 274] on div "(25.00pts) Proyecto de práctica" at bounding box center [550, 291] width 649 height 35
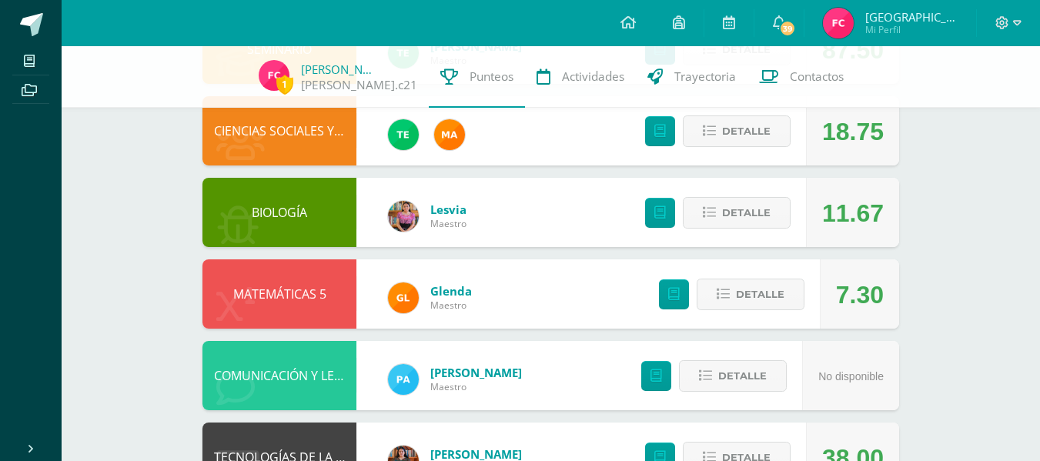
scroll to position [886, 0]
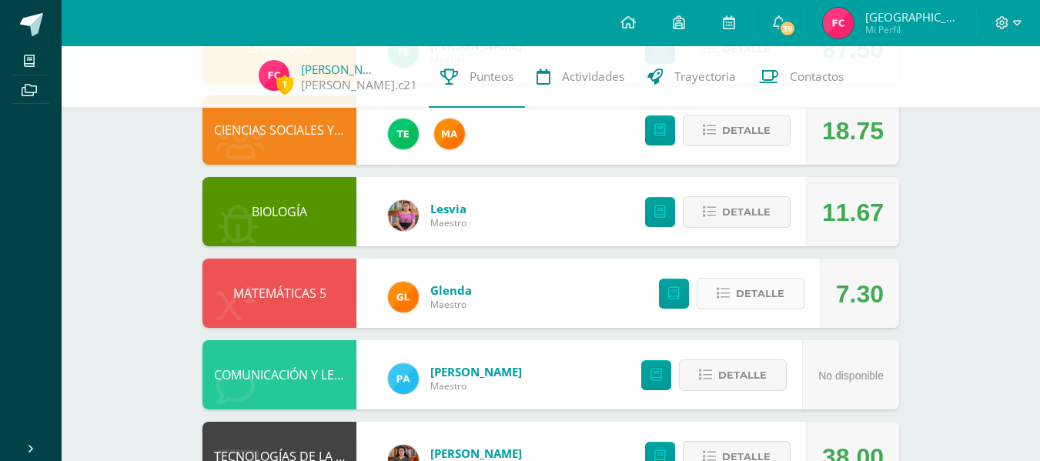
click at [746, 286] on span "Detalle" at bounding box center [760, 293] width 48 height 28
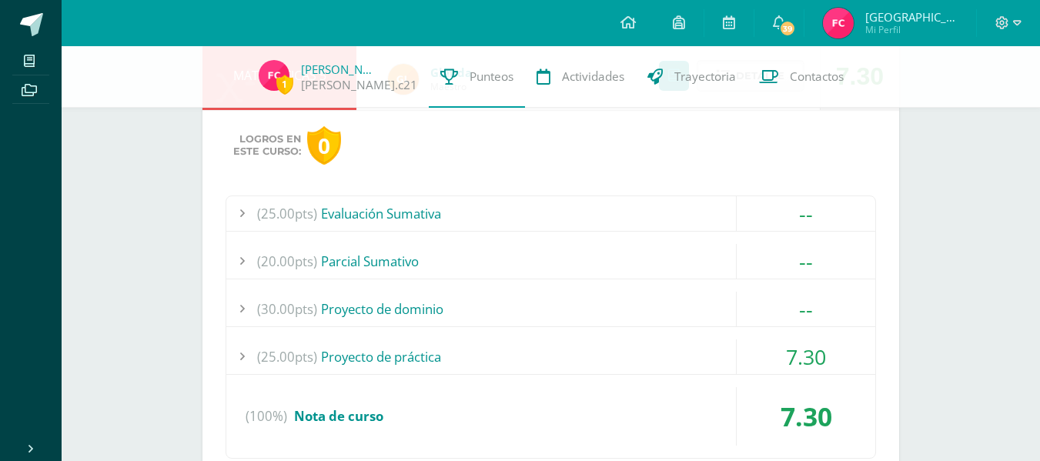
click at [669, 358] on div "(25.00pts) Proyecto de práctica" at bounding box center [550, 356] width 649 height 35
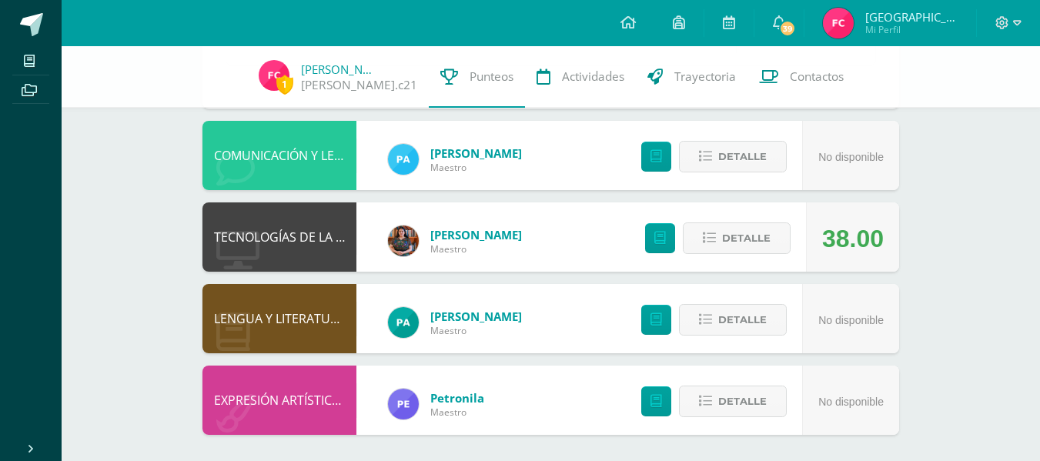
scroll to position [1500, 0]
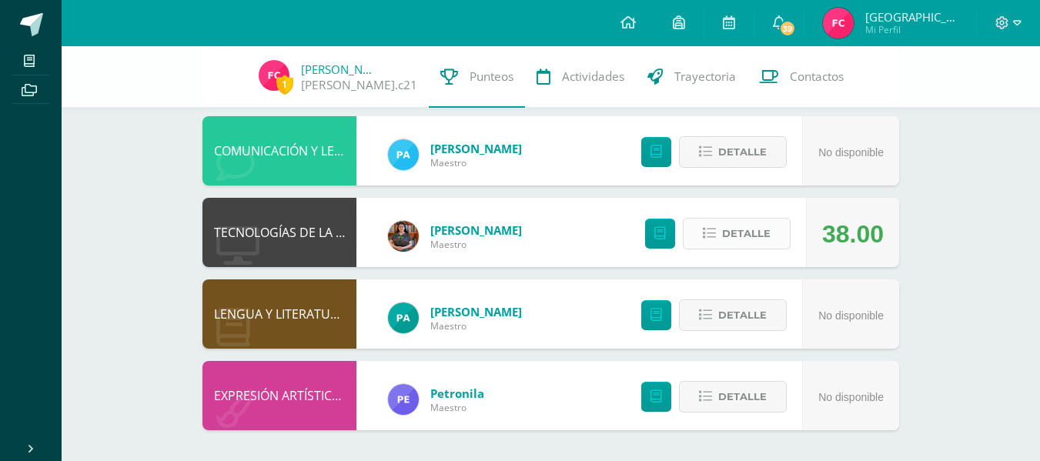
click at [742, 224] on span "Detalle" at bounding box center [746, 233] width 48 height 28
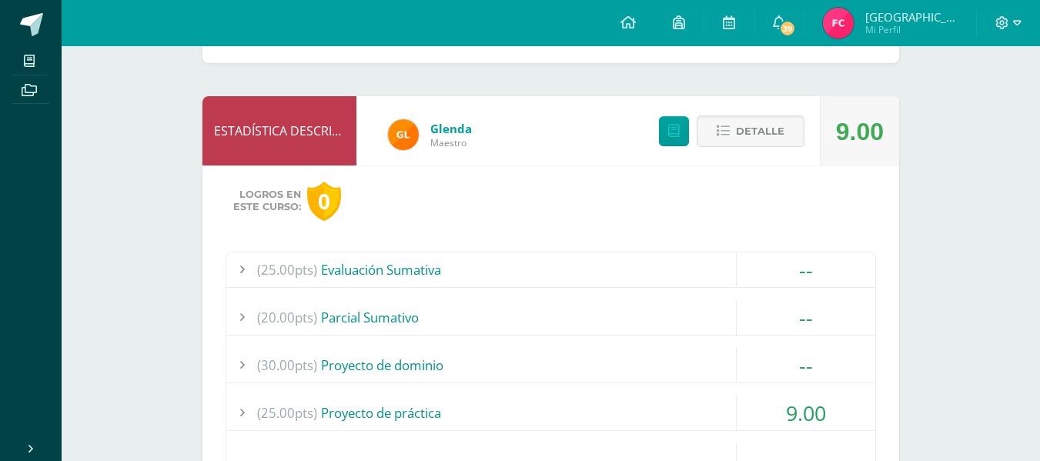
scroll to position [0, 0]
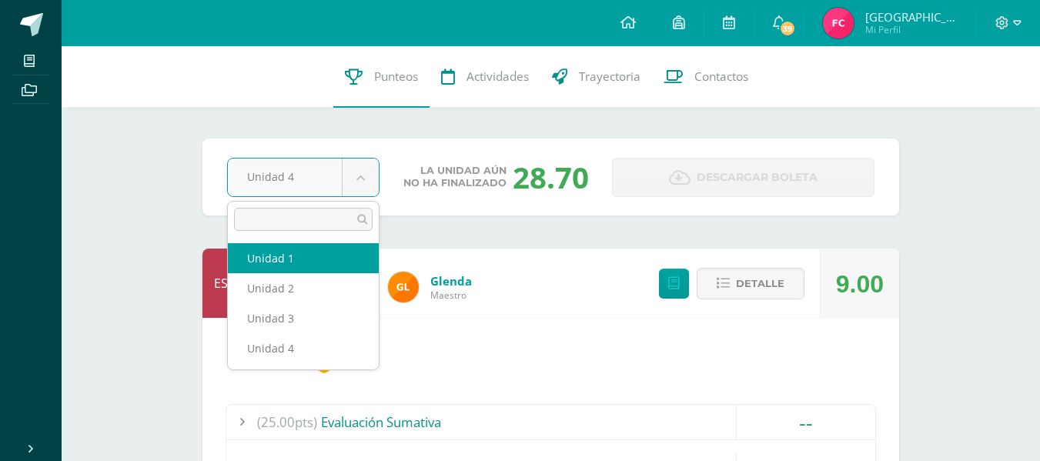
select select "Unidad 1"
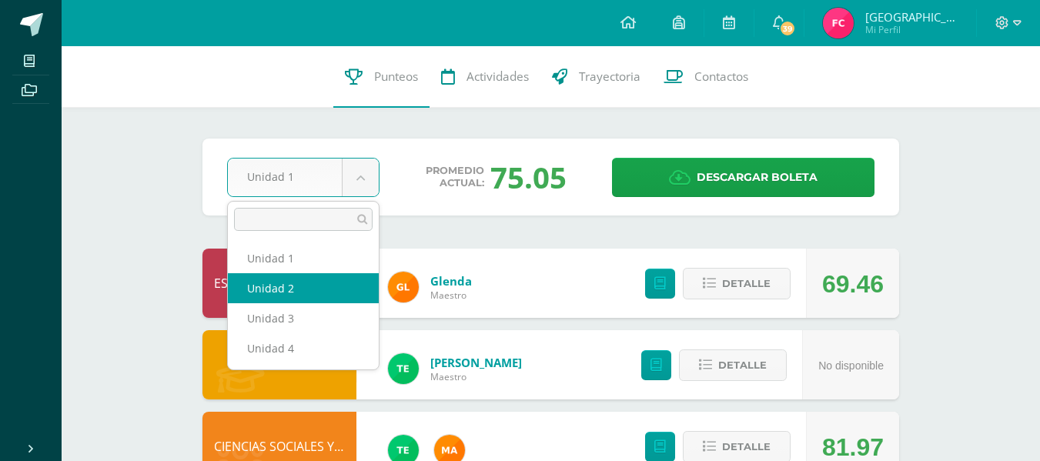
select select "Unidad 2"
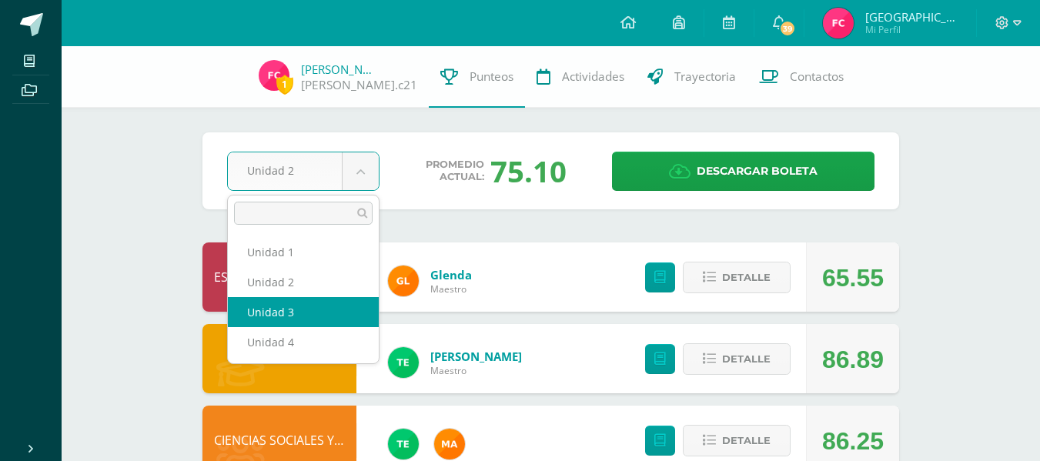
select select "Unidad 3"
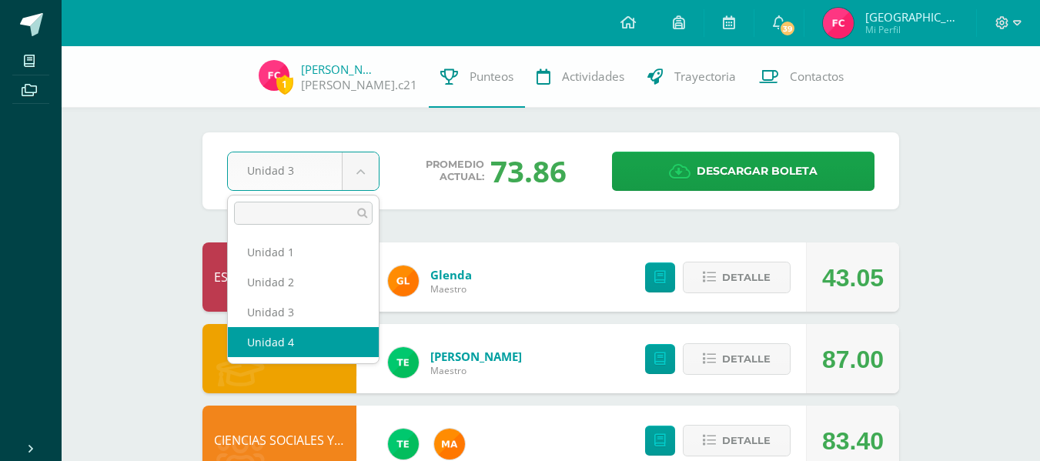
select select "Unidad 4"
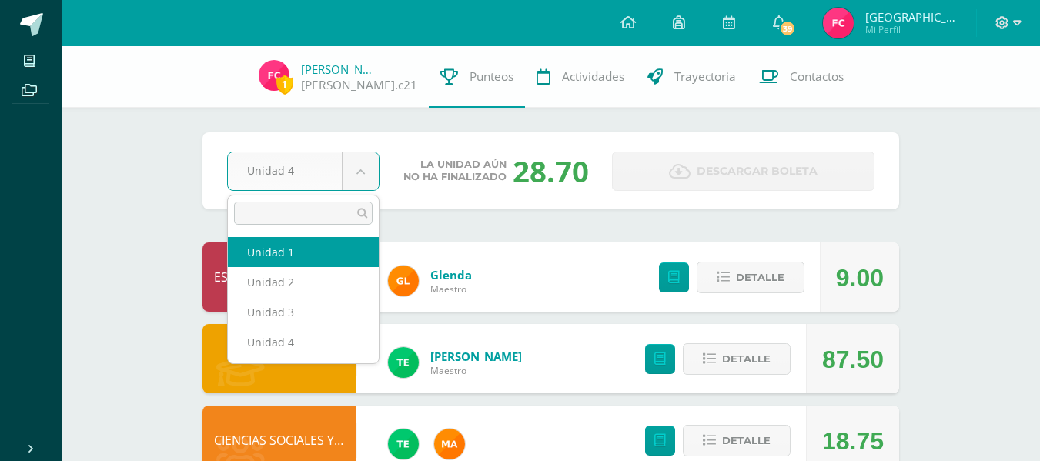
select select "Unidad 1"
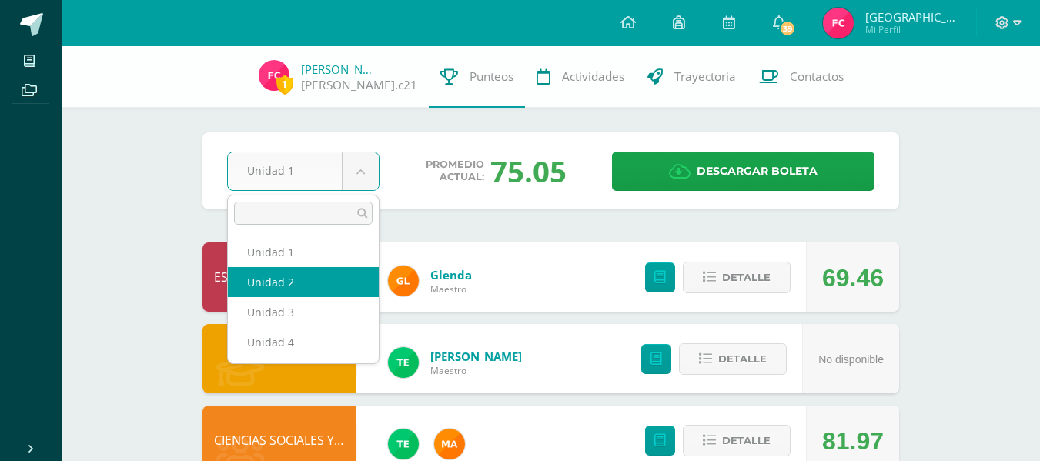
select select "Unidad 2"
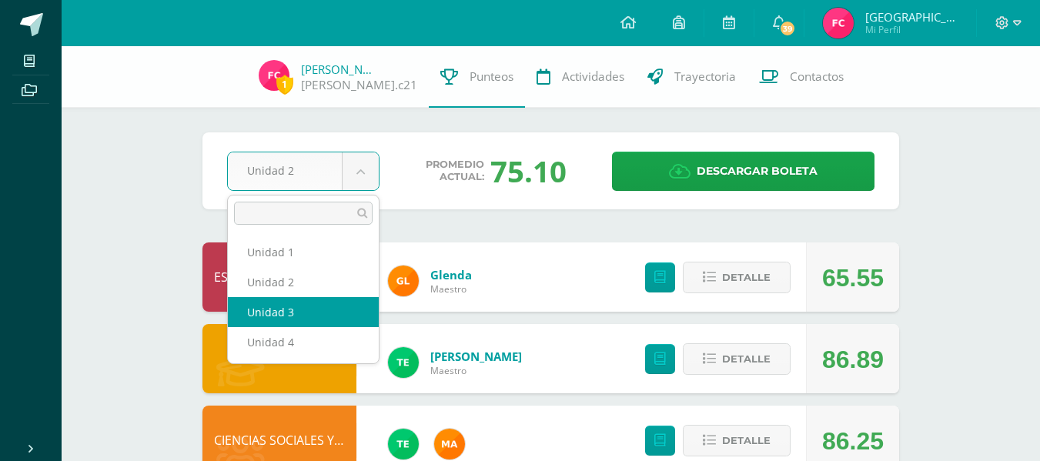
select select "Unidad 3"
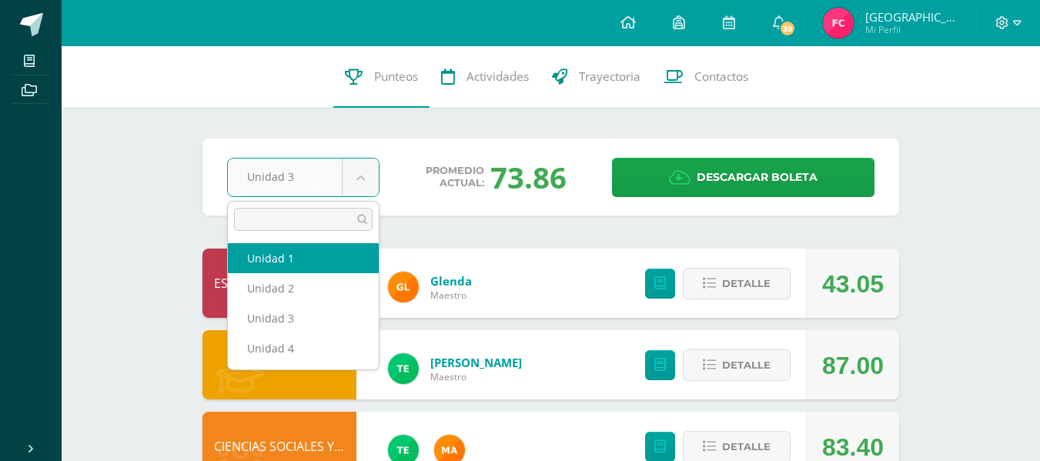
select select "Unidad 1"
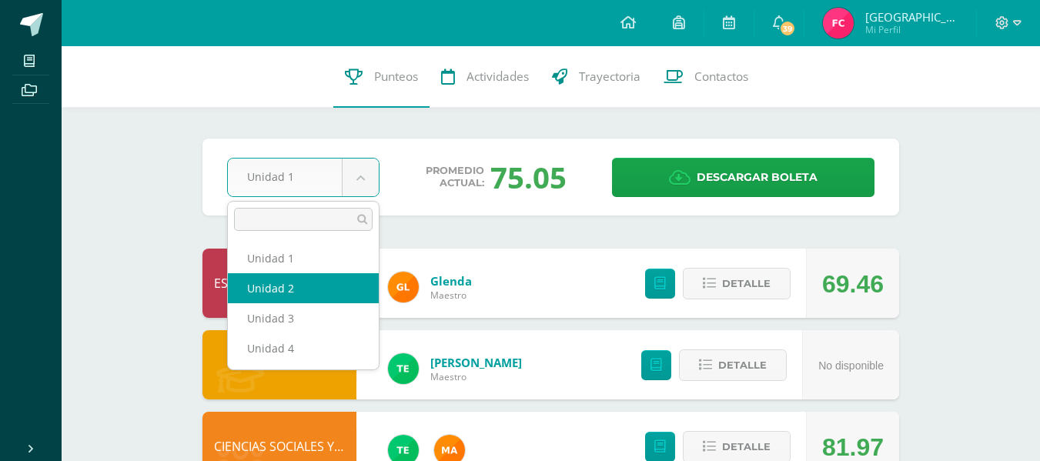
select select "Unidad 2"
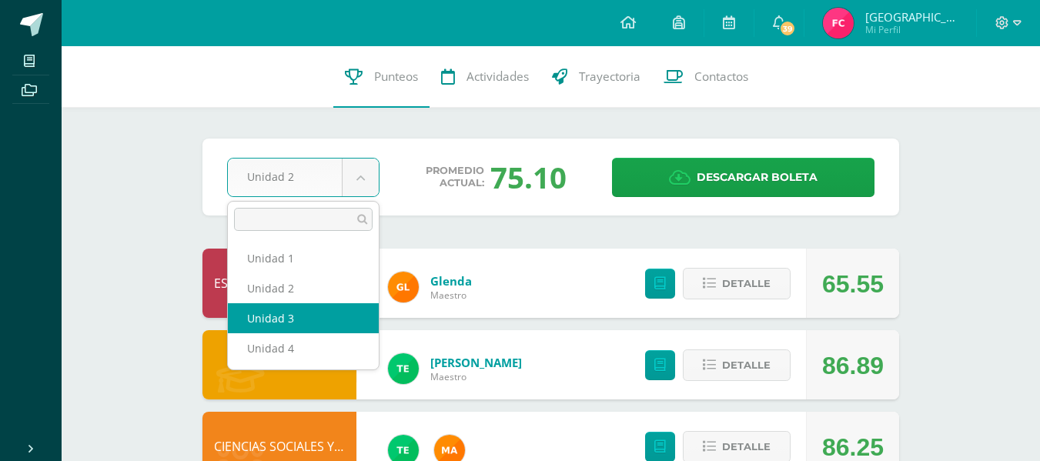
select select "Unidad 3"
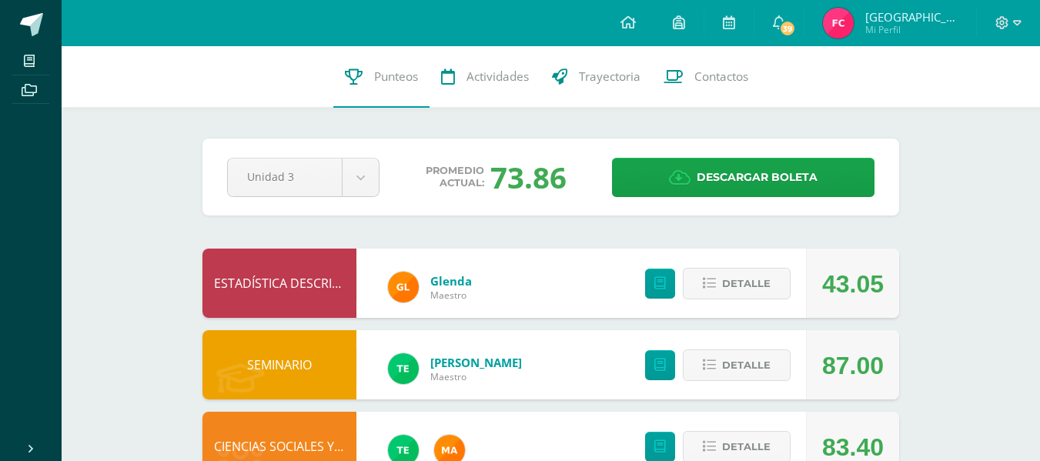
click at [1006, 25] on icon at bounding box center [1002, 23] width 14 height 14
click at [965, 106] on span "Cerrar sesión" at bounding box center [967, 104] width 69 height 15
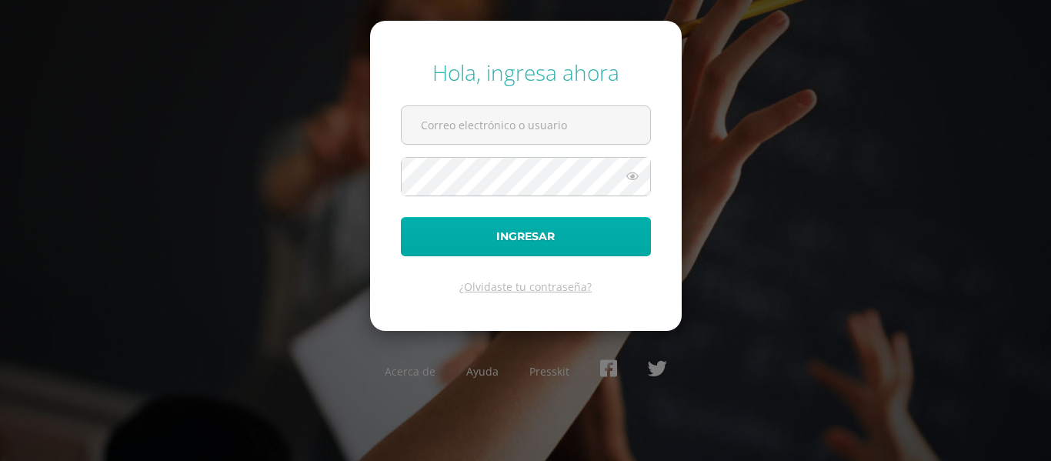
type input "[PERSON_NAME][EMAIL_ADDRESS][DOMAIN_NAME]"
click at [542, 238] on button "Ingresar" at bounding box center [526, 236] width 250 height 39
